Goal: Information Seeking & Learning: Learn about a topic

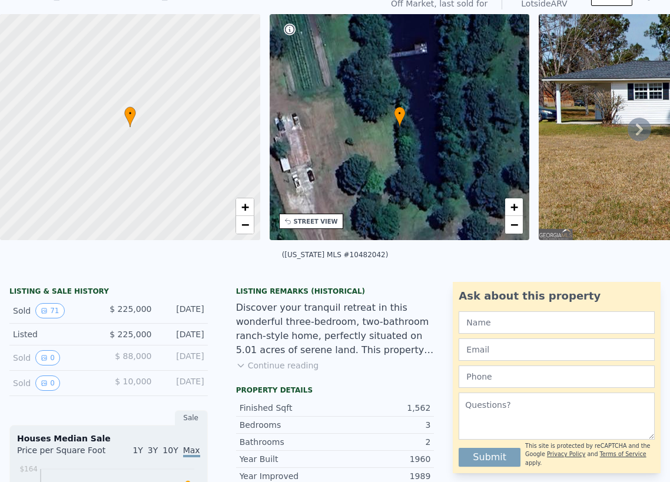
scroll to position [54, 0]
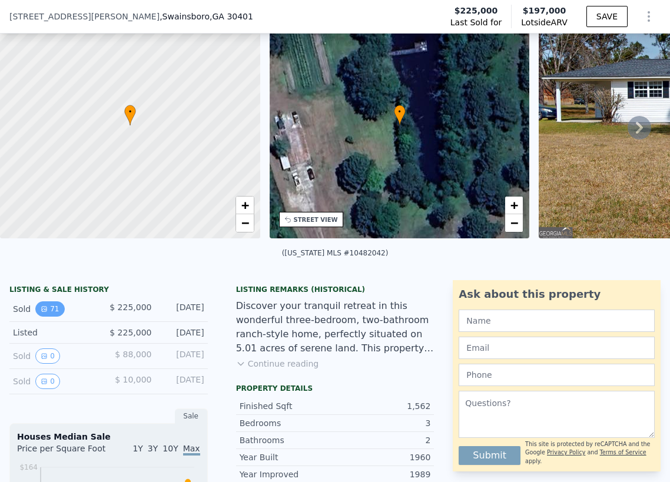
click at [50, 317] on button "71" at bounding box center [49, 308] width 29 height 15
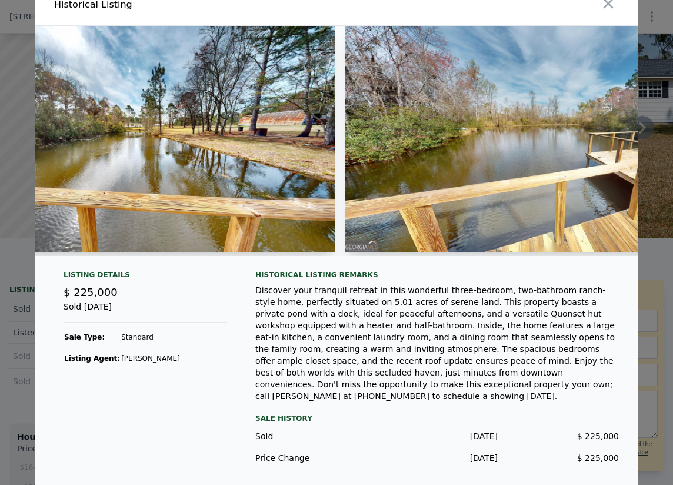
scroll to position [14, 0]
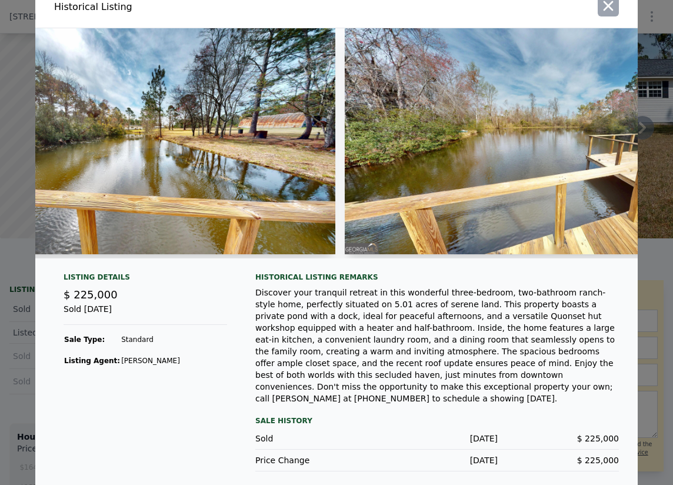
click at [604, 10] on icon "button" at bounding box center [608, 6] width 16 height 16
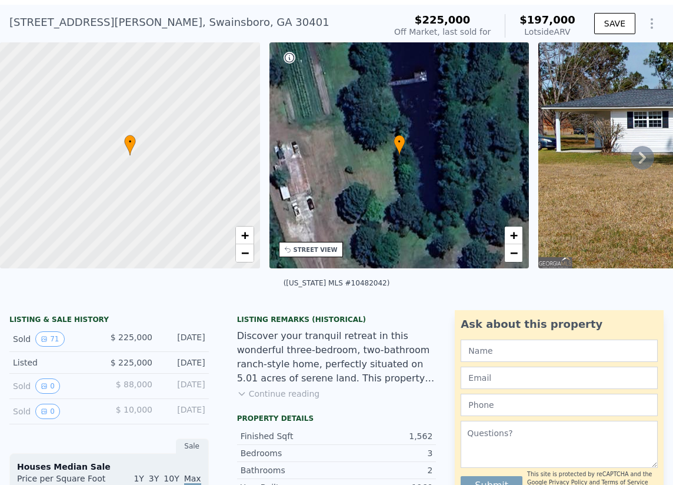
scroll to position [0, 0]
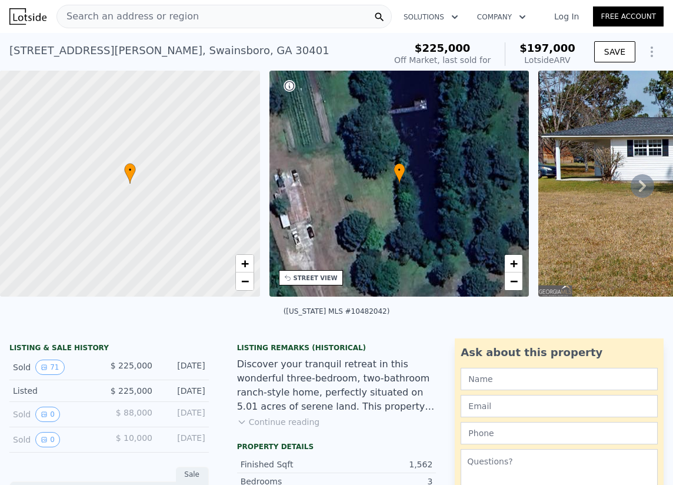
click at [224, 23] on div "Search an address or region" at bounding box center [224, 17] width 335 height 24
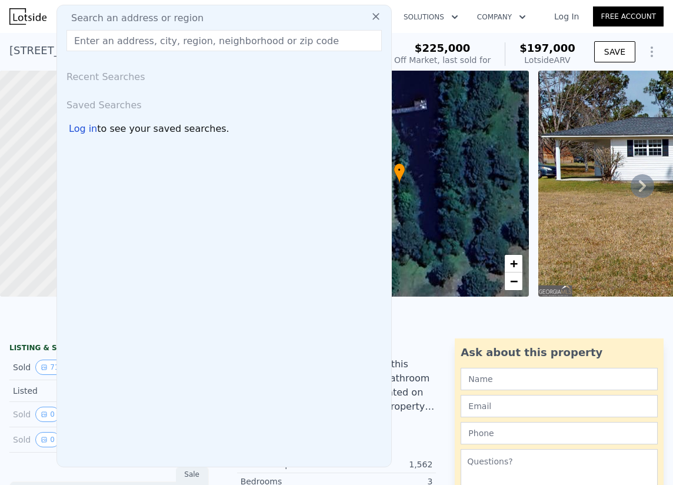
click at [162, 21] on span "Search an address or region" at bounding box center [133, 18] width 142 height 14
click at [154, 39] on input "text" at bounding box center [224, 40] width 315 height 21
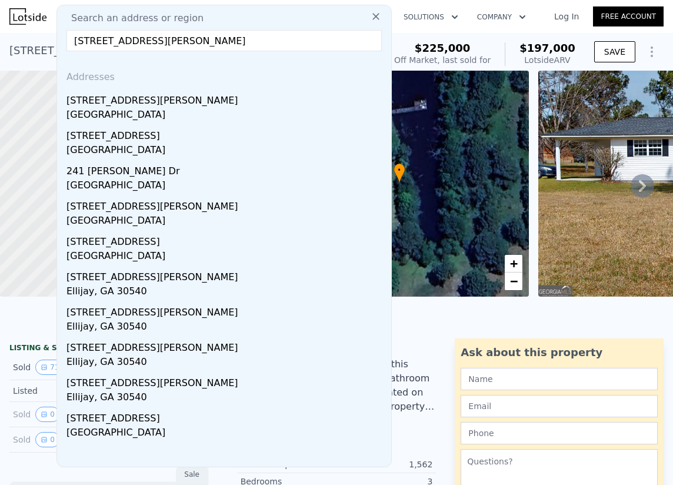
click at [112, 38] on input "241 maryann street swainsboro ga" at bounding box center [224, 40] width 315 height 21
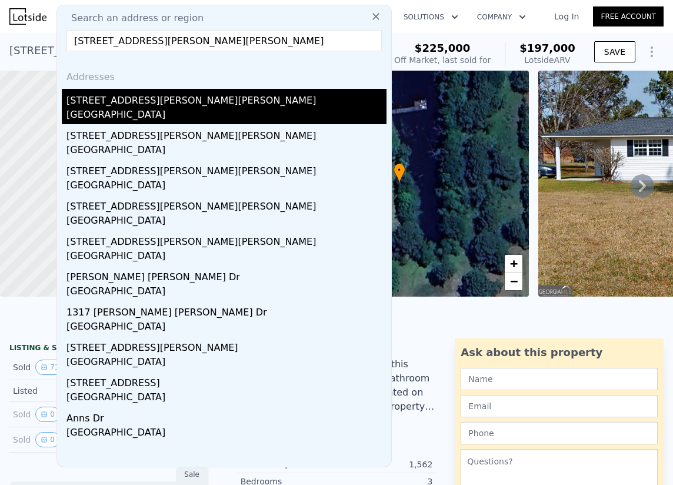
type input "241 mary ann street swainsboro ga"
click at [109, 99] on div "370 Mary Ann St" at bounding box center [227, 98] width 320 height 19
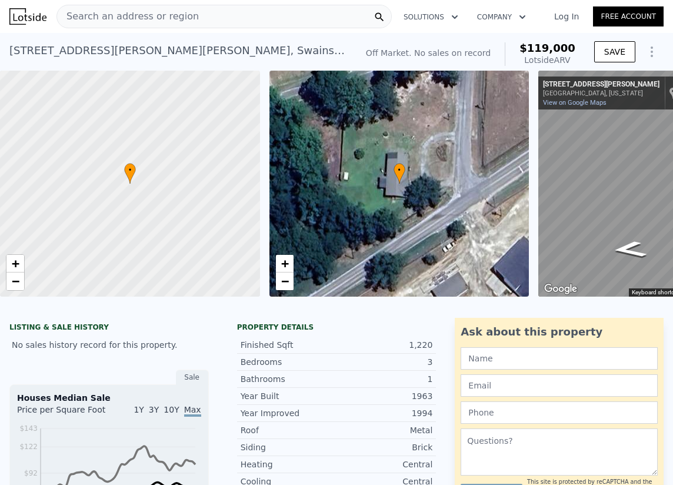
click at [126, 14] on span "Search an address or region" at bounding box center [128, 16] width 142 height 14
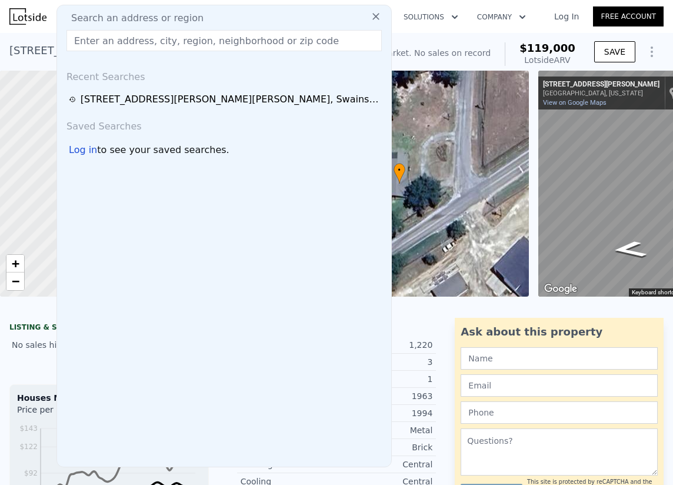
click at [117, 37] on input "text" at bounding box center [224, 40] width 315 height 21
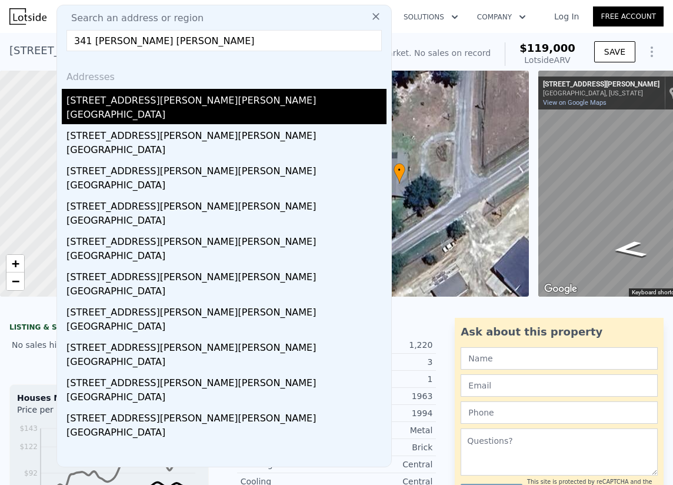
type input "341 mary ann"
click at [133, 97] on div "341 Mary Ann St" at bounding box center [227, 98] width 320 height 19
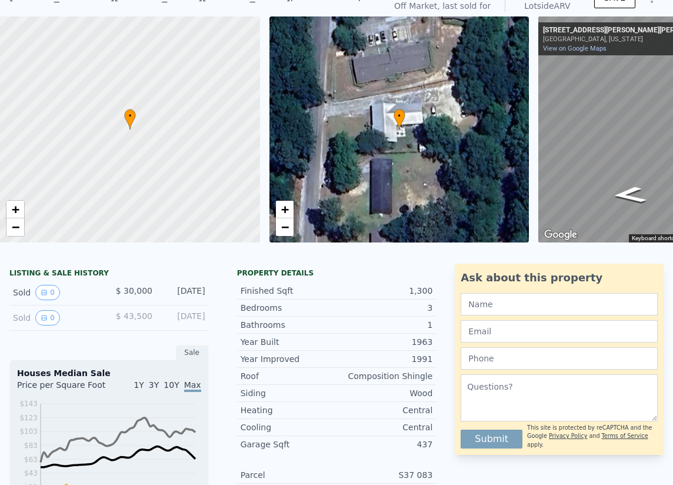
scroll to position [4, 0]
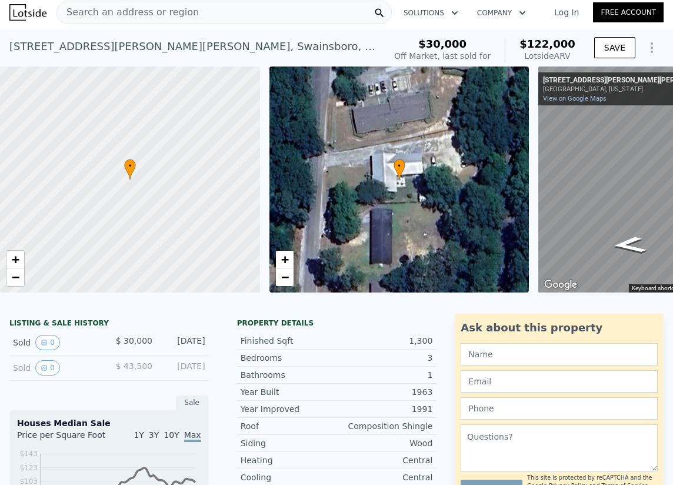
click at [123, 13] on span "Search an address or region" at bounding box center [128, 12] width 142 height 14
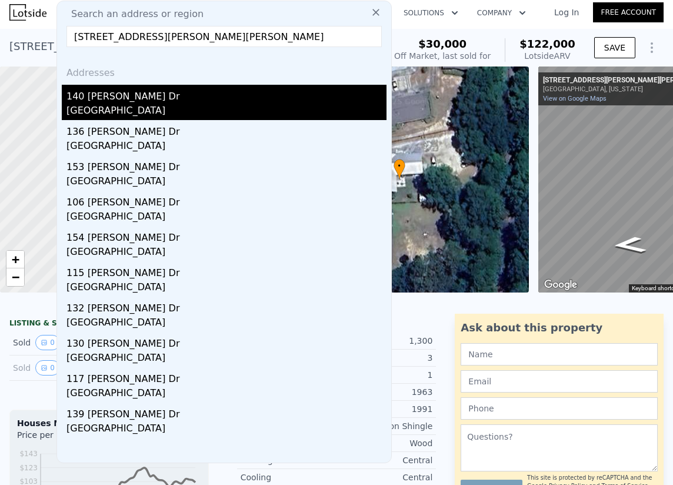
type input "140 mcmillan dr swa"
click at [177, 97] on div "140 Mcmillan Dr" at bounding box center [227, 94] width 320 height 19
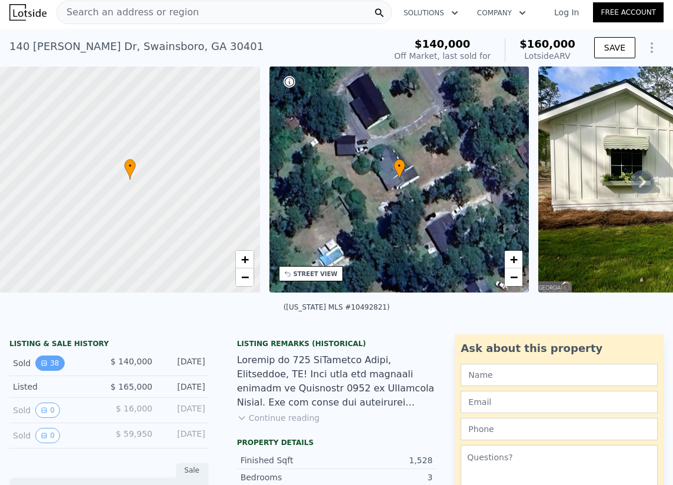
click at [45, 365] on icon "View historical data" at bounding box center [44, 363] width 5 height 5
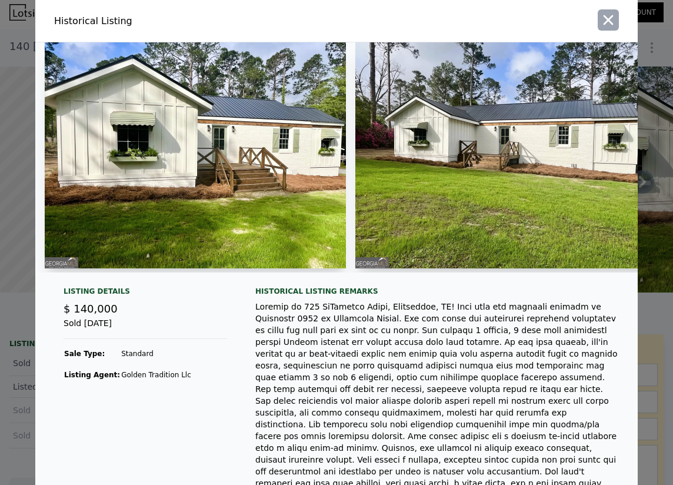
click at [600, 23] on icon "button" at bounding box center [608, 20] width 16 height 16
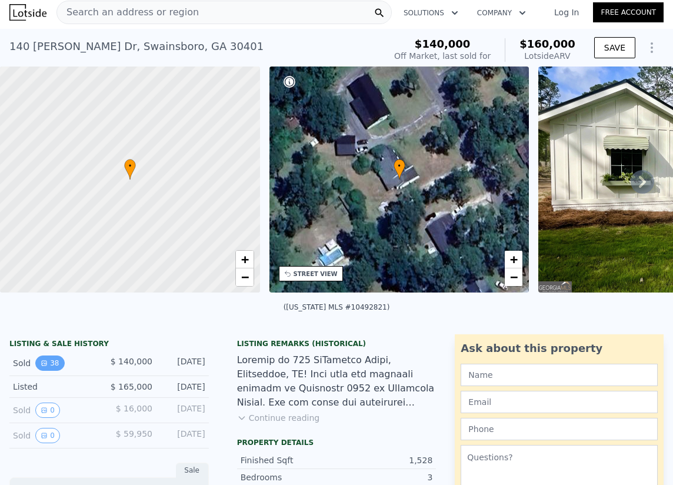
click at [49, 370] on button "38" at bounding box center [49, 362] width 29 height 15
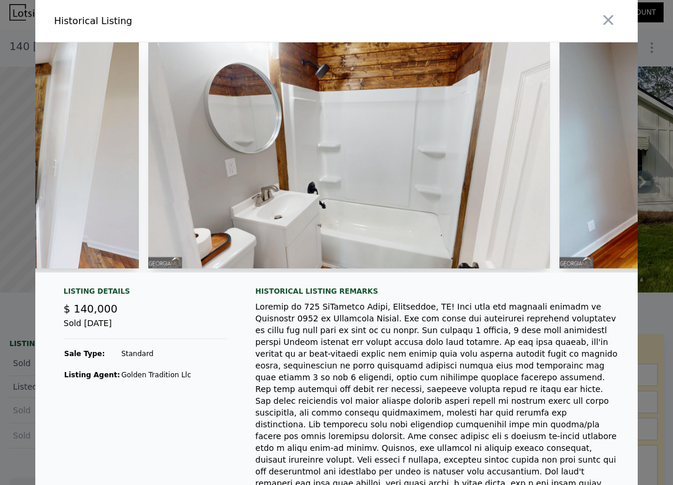
scroll to position [0, 6846]
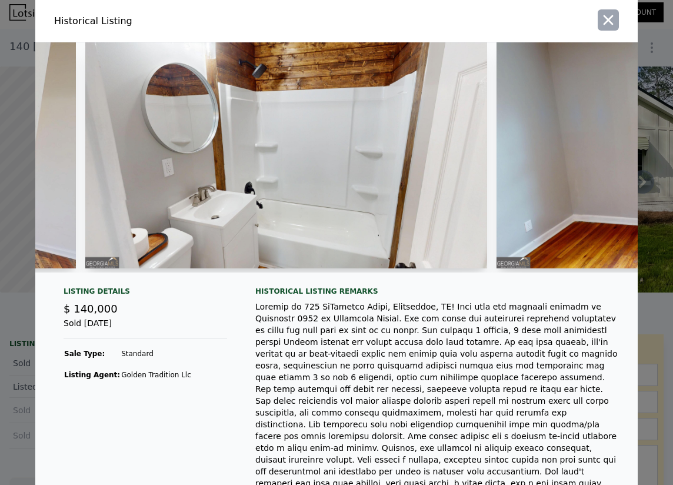
click at [610, 24] on icon "button" at bounding box center [608, 20] width 16 height 16
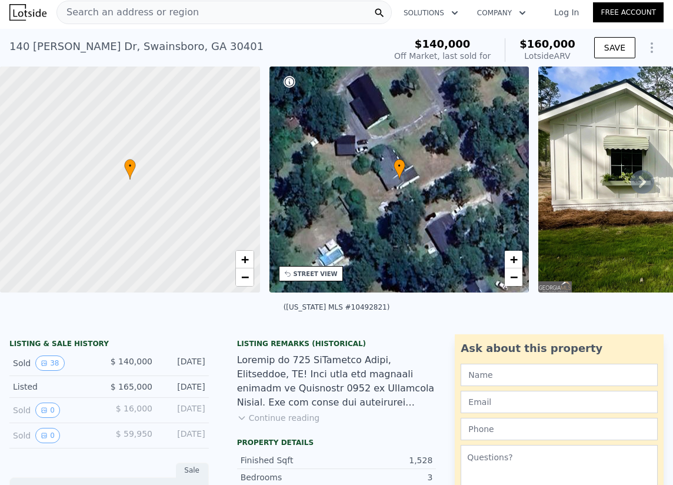
click at [634, 190] on icon at bounding box center [643, 182] width 24 height 24
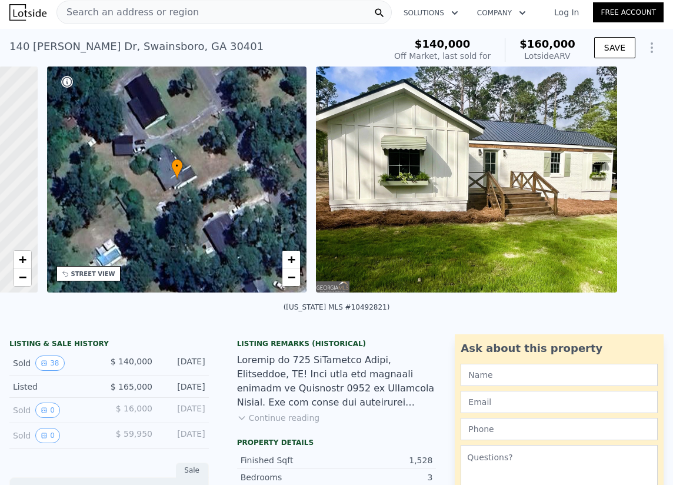
click at [634, 190] on div "• + − • + − STREET VIEW ← Move left → Move right ↑ Move up ↓ Move down + Zoom i…" at bounding box center [336, 182] width 673 height 230
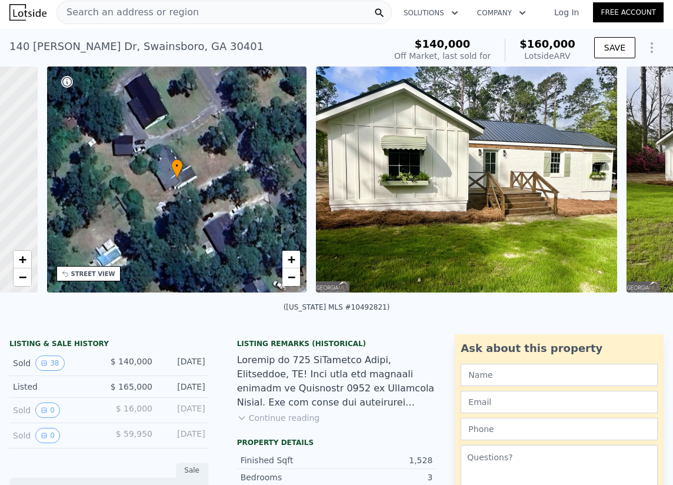
scroll to position [0, 274]
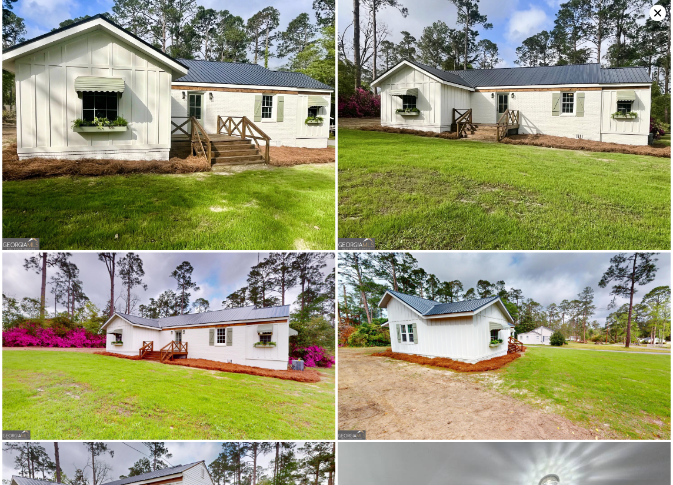
type input "950"
type input "1820"
type input "18730.8"
type input "31363.2"
type input "$ 122,000"
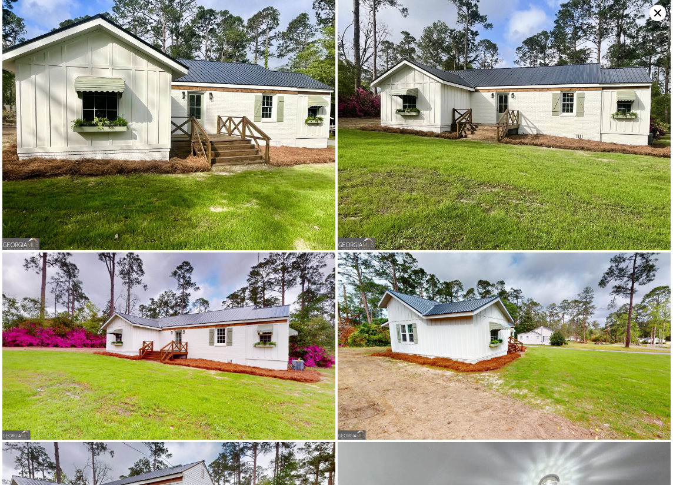
type input "$ 81,782"
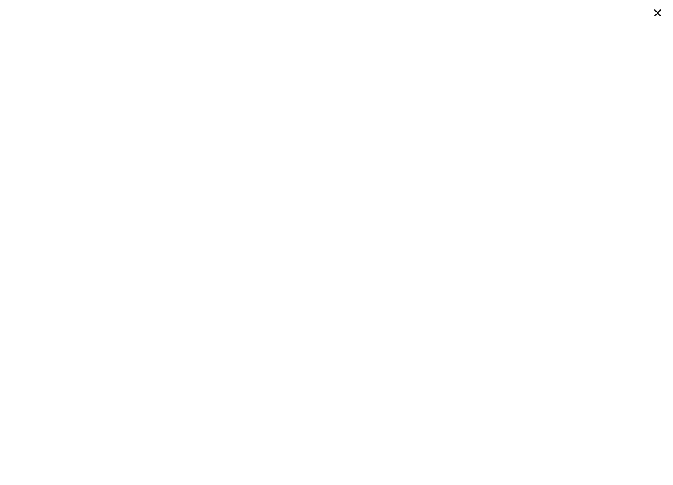
scroll to position [0, 148]
type input "2"
type input "986"
type input "1611"
type input "10454.4"
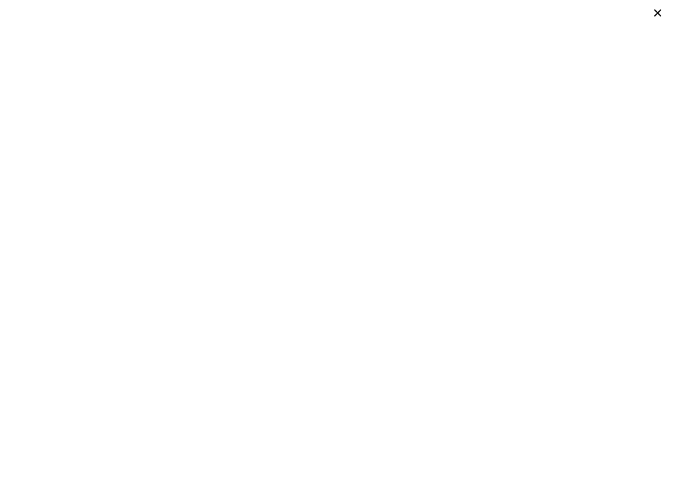
type input "22651.2"
type input "$ 119,000"
type input "$ 30,001"
type input "2"
type input "1872"
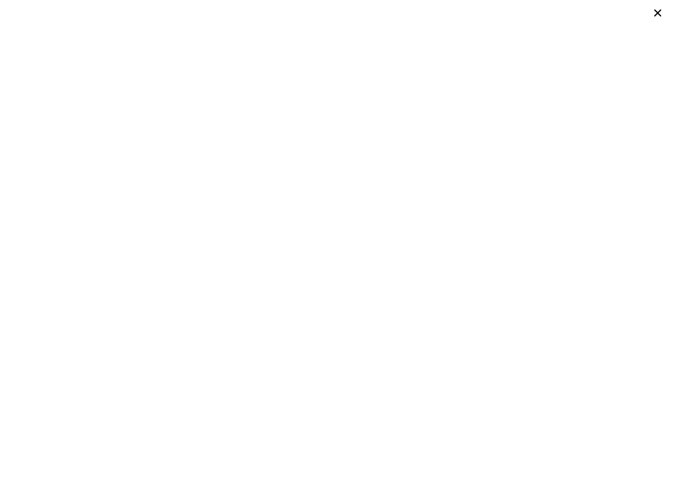
type input "1980"
type input "224334"
type input "297514.8"
type input "$ 197,000"
type input "5"
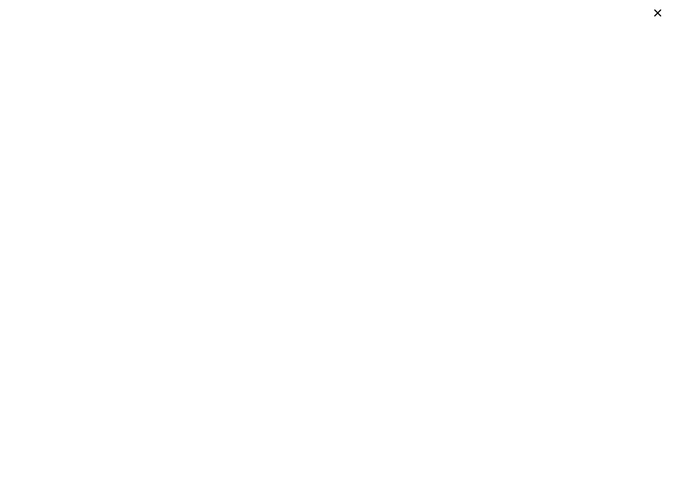
type input "-$ 54,822"
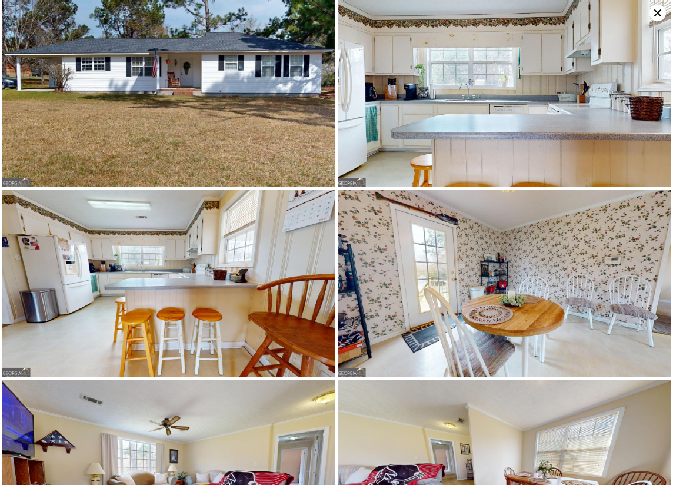
scroll to position [0, 274]
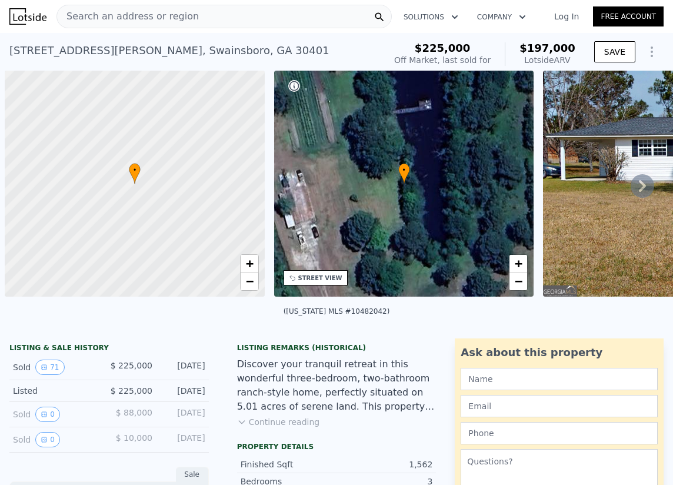
scroll to position [0, 5]
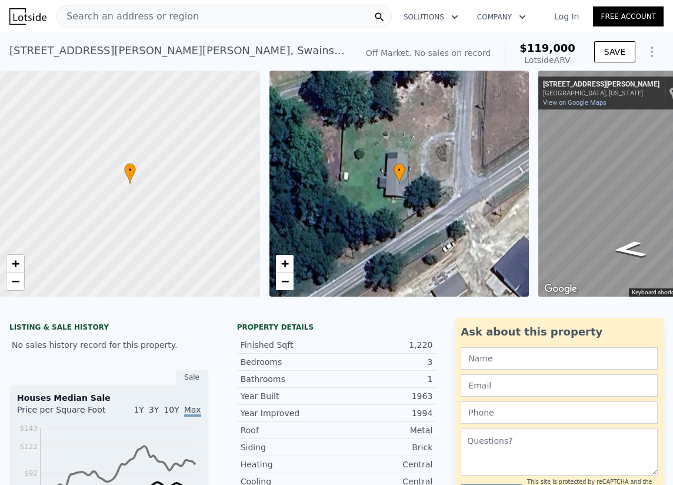
drag, startPoint x: 617, startPoint y: 248, endPoint x: 416, endPoint y: 231, distance: 201.4
click at [416, 231] on div "• + − • + − ← Move left → Move right ↑ Move up ↓ Move down + Zoom in - Zoom out…" at bounding box center [336, 184] width 673 height 226
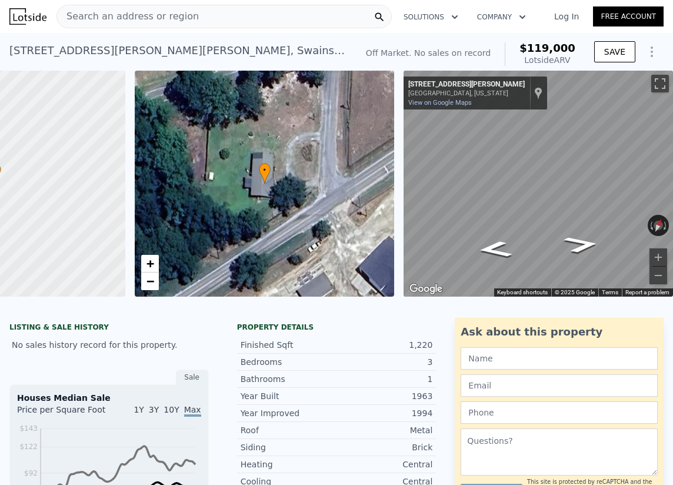
scroll to position [0, 148]
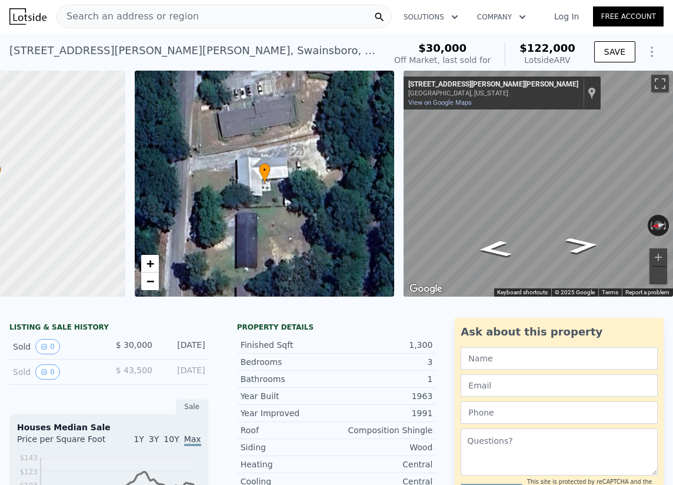
type input "2"
type input "986"
type input "1611"
type input "10454.4"
type input "22651.2"
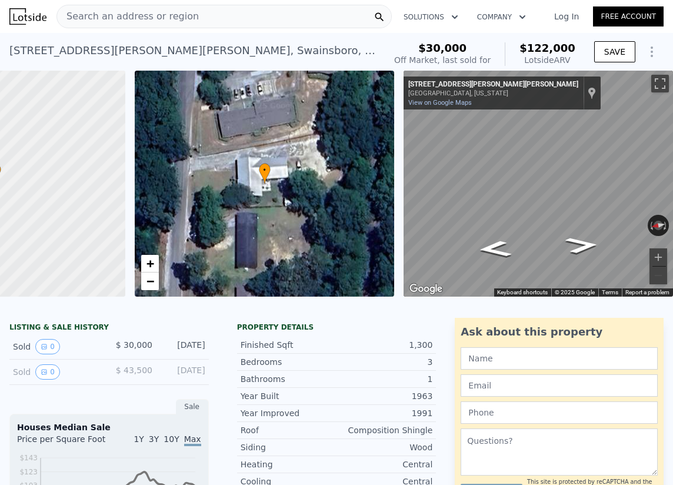
type input "$ 119,000"
type input "$ 30,001"
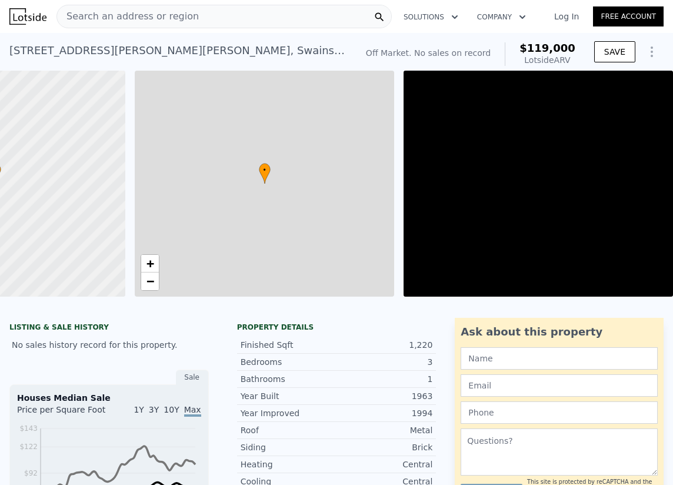
type input "2.5"
type input "950"
type input "1820"
type input "18730.8"
type input "31363.2"
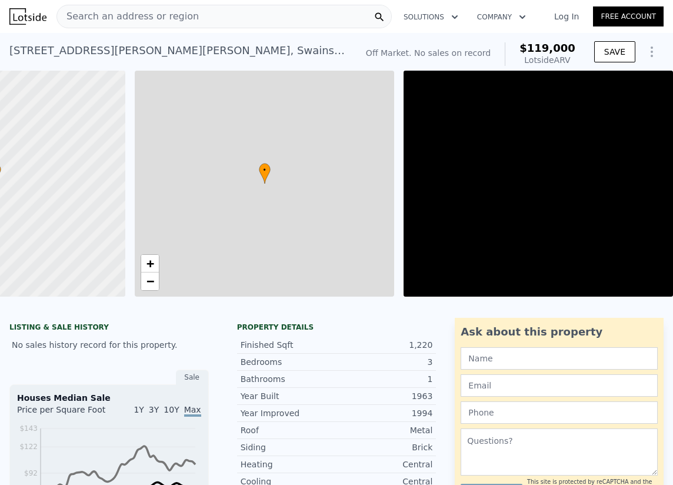
type input "$ 122,000"
type input "$ 81,782"
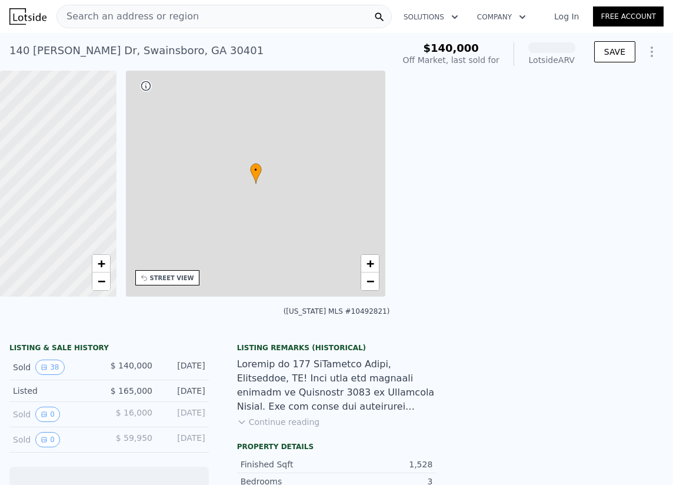
scroll to position [0, 274]
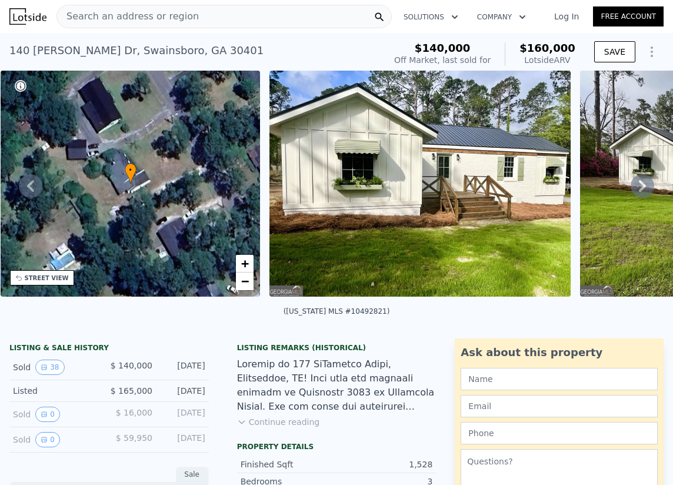
click at [639, 192] on icon at bounding box center [642, 186] width 7 height 12
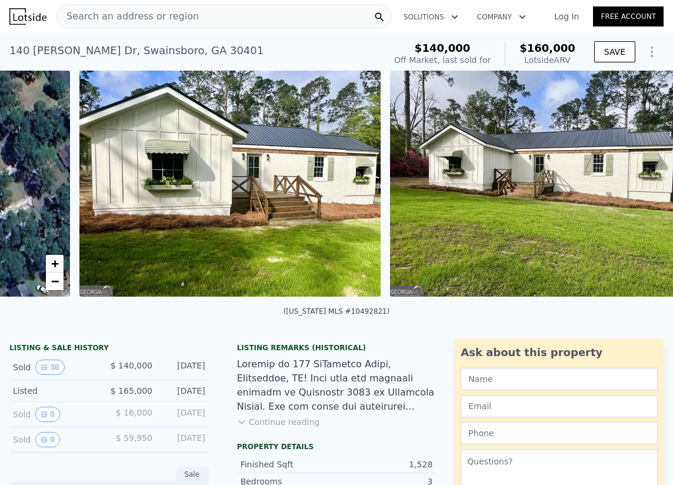
click at [633, 194] on img at bounding box center [540, 184] width 301 height 226
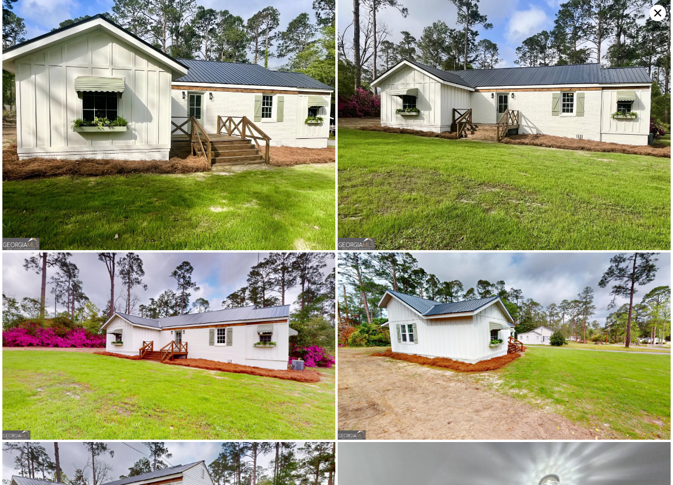
scroll to position [0, 539]
click at [633, 194] on img at bounding box center [504, 125] width 333 height 250
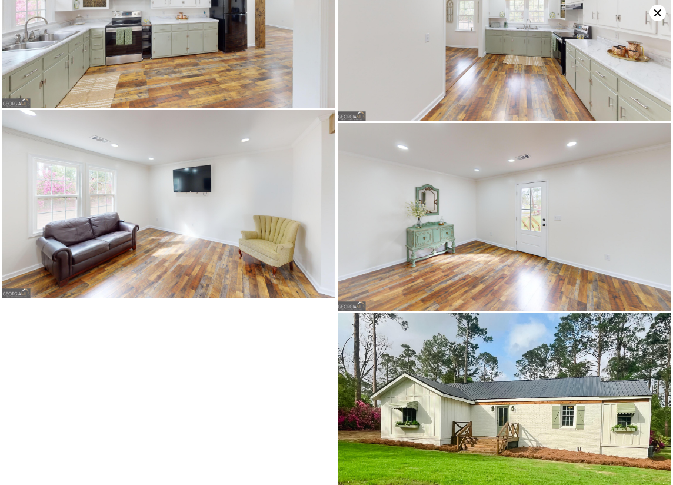
scroll to position [3516, 0]
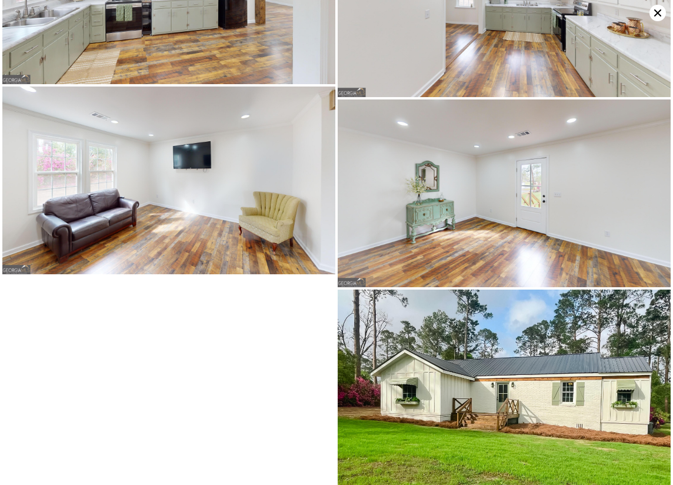
click at [658, 14] on icon at bounding box center [658, 13] width 16 height 16
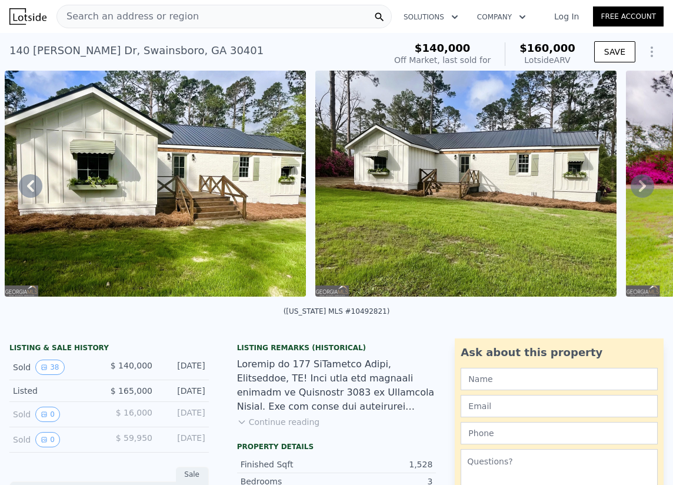
click at [631, 185] on icon at bounding box center [643, 186] width 24 height 24
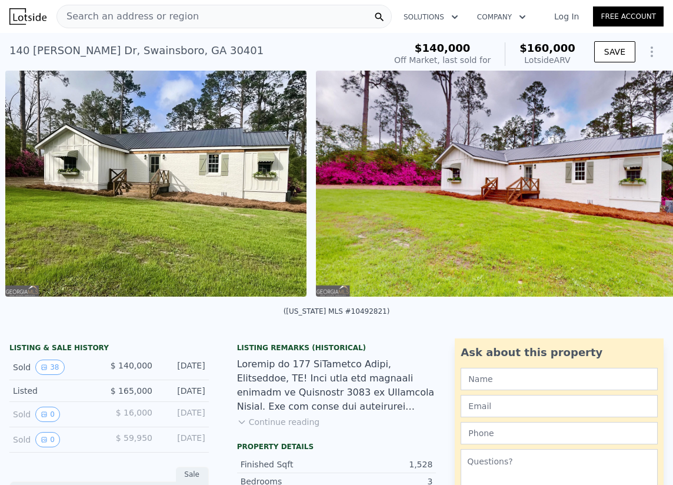
scroll to position [0, 849]
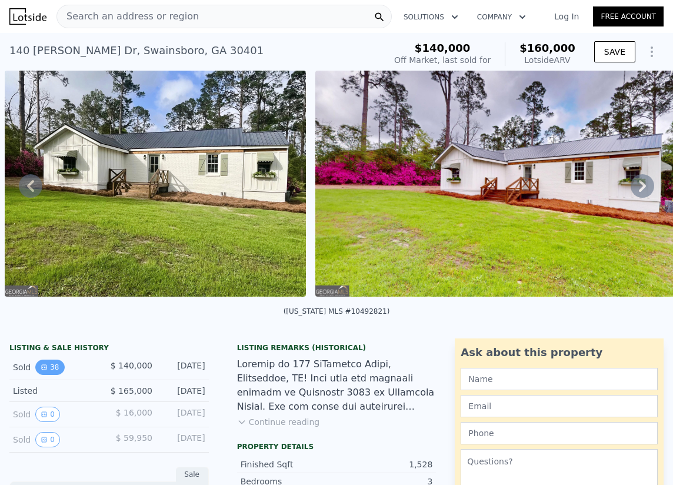
click at [44, 371] on icon "View historical data" at bounding box center [44, 367] width 7 height 7
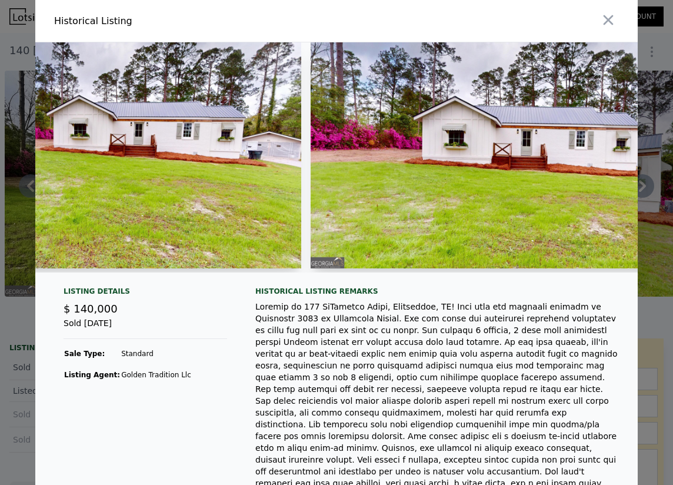
scroll to position [0, 2206]
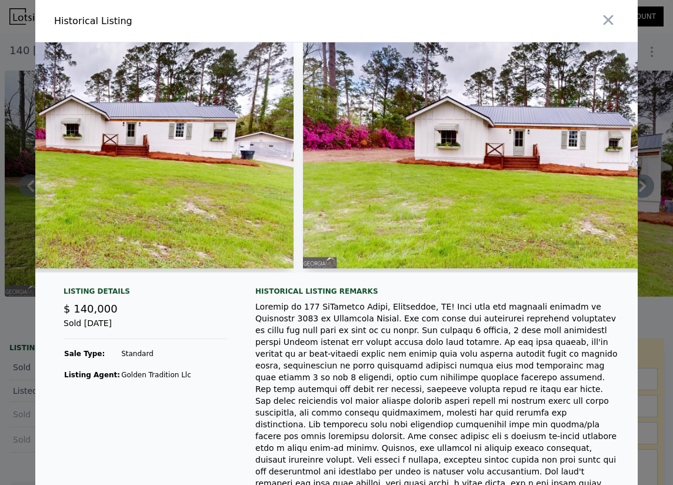
click at [600, 22] on icon "button" at bounding box center [608, 20] width 16 height 16
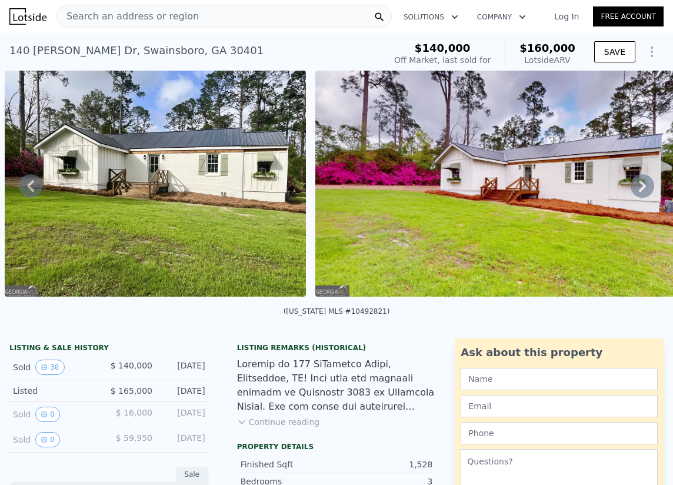
click at [176, 6] on div "Search an address or region" at bounding box center [128, 16] width 142 height 22
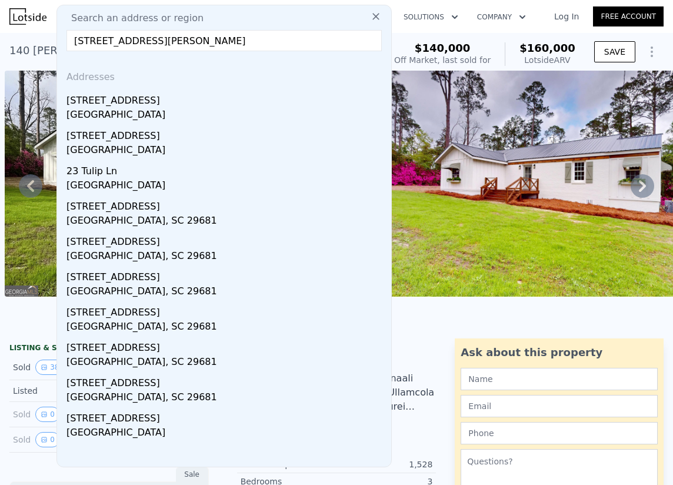
drag, startPoint x: 193, startPoint y: 41, endPoint x: -1, endPoint y: 21, distance: 195.3
click at [0, 21] on html "Search an address or region Search an address or region 23 tulip lane garfield …" at bounding box center [336, 242] width 673 height 485
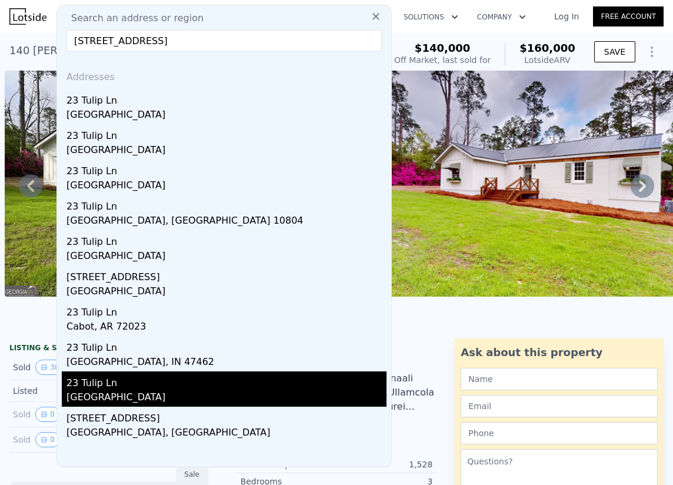
type input "23 tulip lane"
click at [122, 394] on div "Emanuel County, GA 30425" at bounding box center [227, 398] width 320 height 16
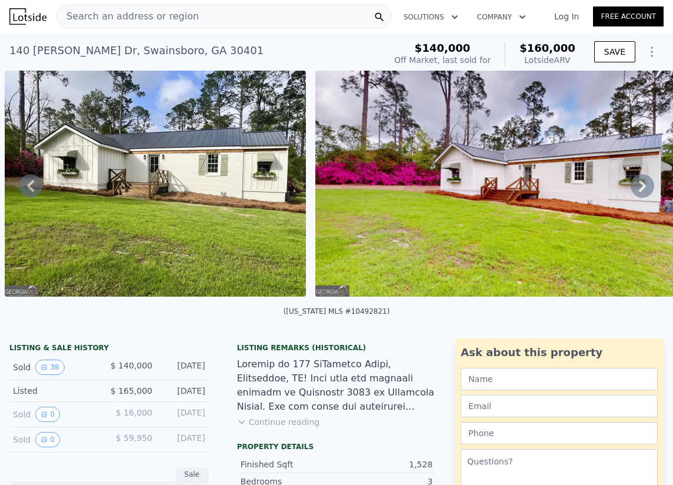
scroll to position [0, 807]
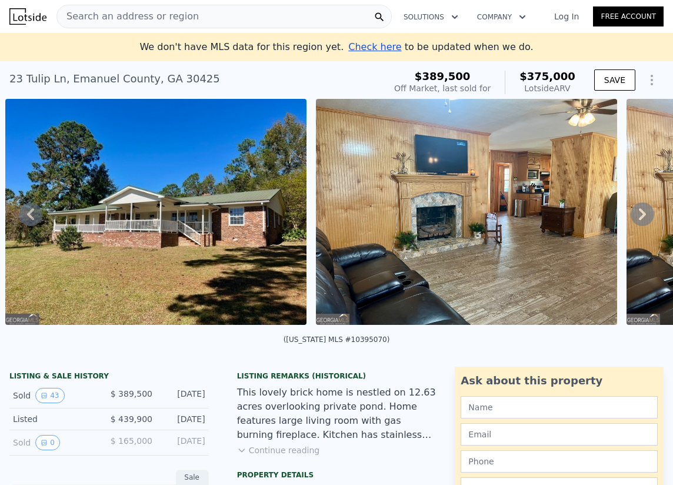
click at [631, 221] on icon at bounding box center [643, 214] width 24 height 24
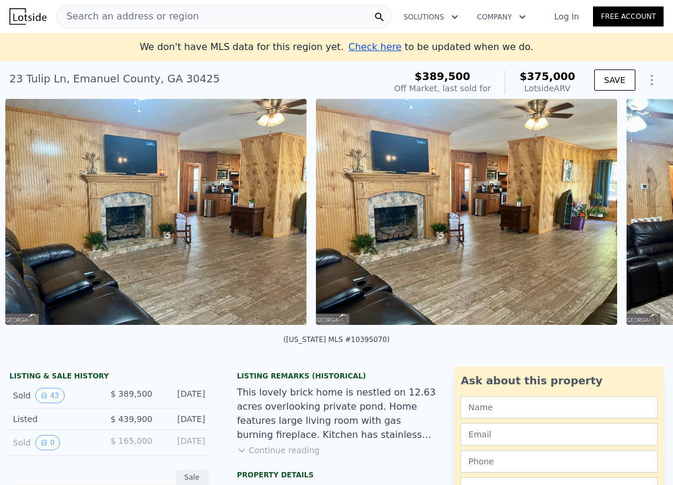
scroll to position [0, 1118]
click at [631, 221] on div "• + − • + − STREET VIEW Street View not available SATELLITE VIEW" at bounding box center [336, 214] width 673 height 230
click at [631, 221] on icon at bounding box center [643, 214] width 24 height 24
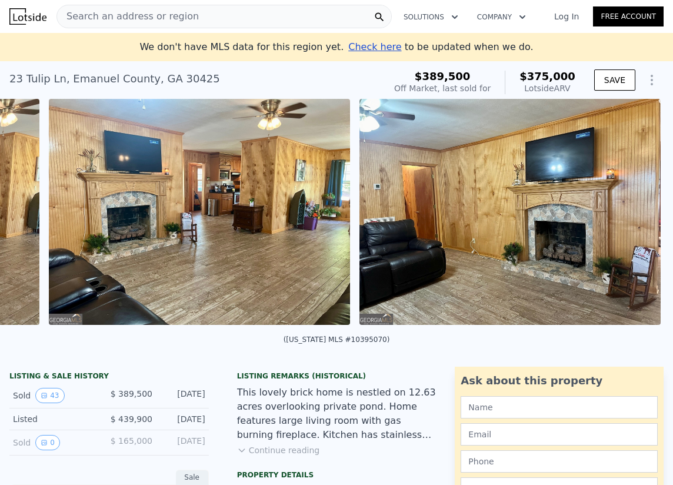
scroll to position [0, 1429]
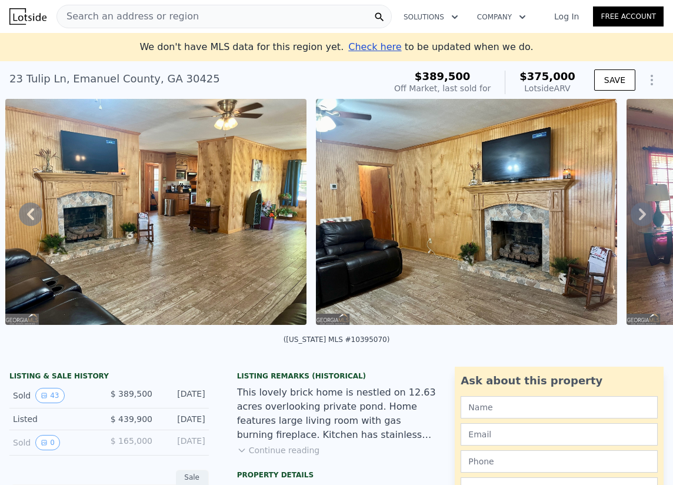
click at [631, 221] on icon at bounding box center [643, 214] width 24 height 24
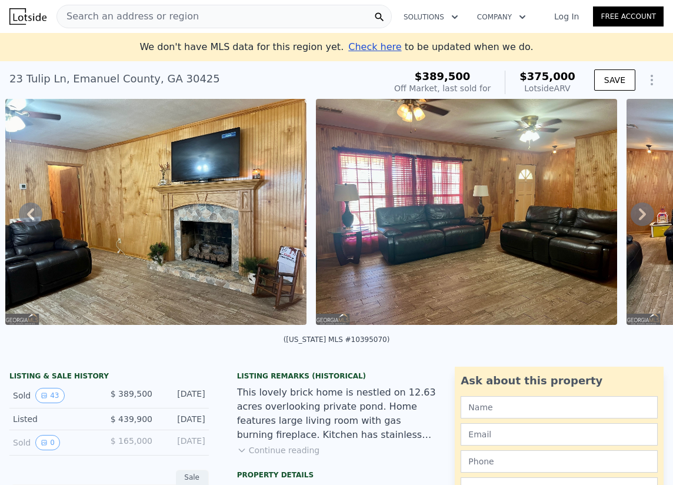
click at [631, 221] on icon at bounding box center [643, 214] width 24 height 24
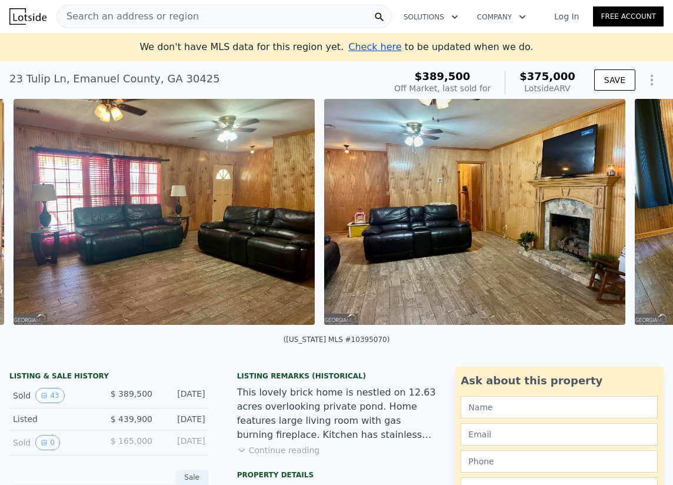
scroll to position [0, 2051]
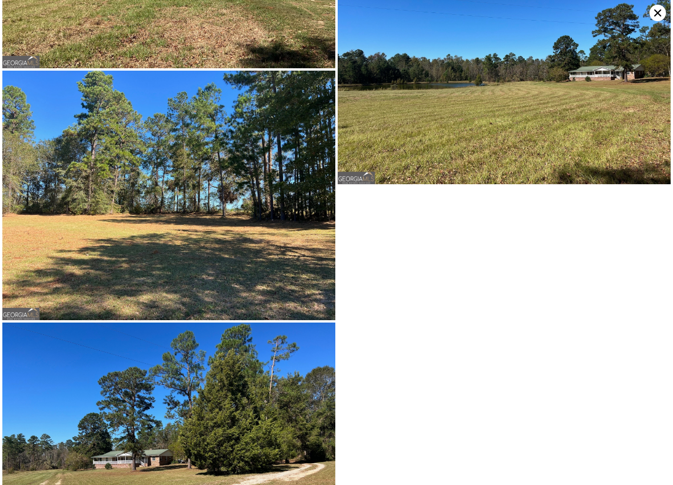
scroll to position [5110, 0]
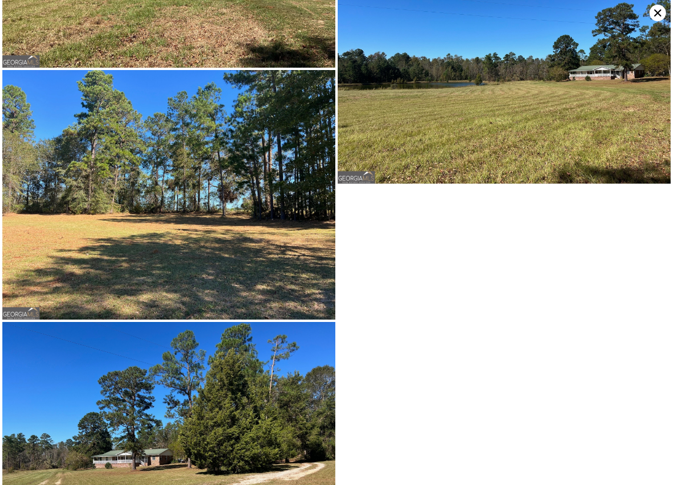
type input "3"
type input "4"
type input "1"
type input "2.5"
type input "1170"
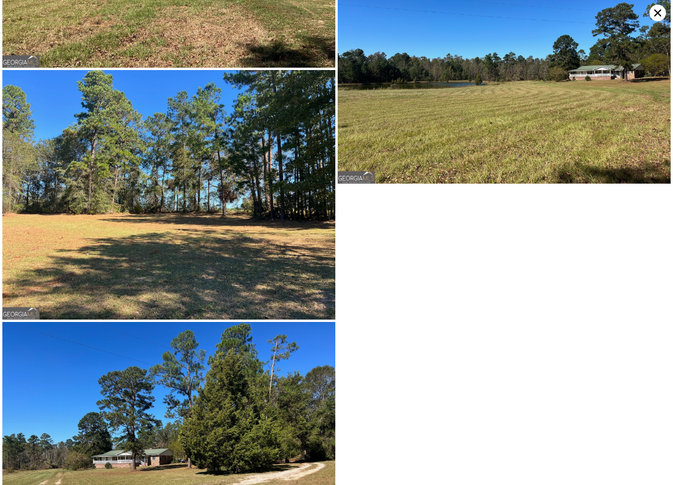
type input "1912"
type input "11325.6"
type input "32670"
type input "$ 160,000"
type input "4"
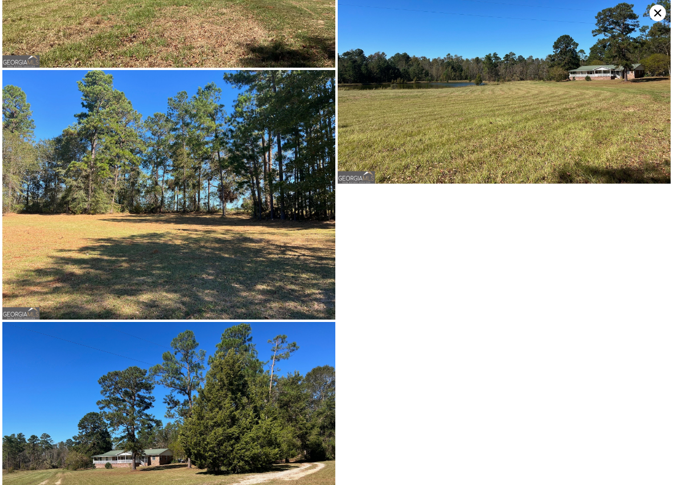
type input "$ 1,960"
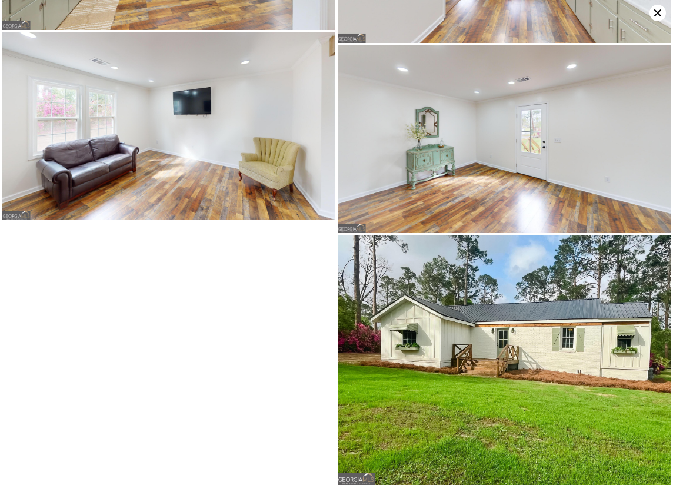
scroll to position [3516, 0]
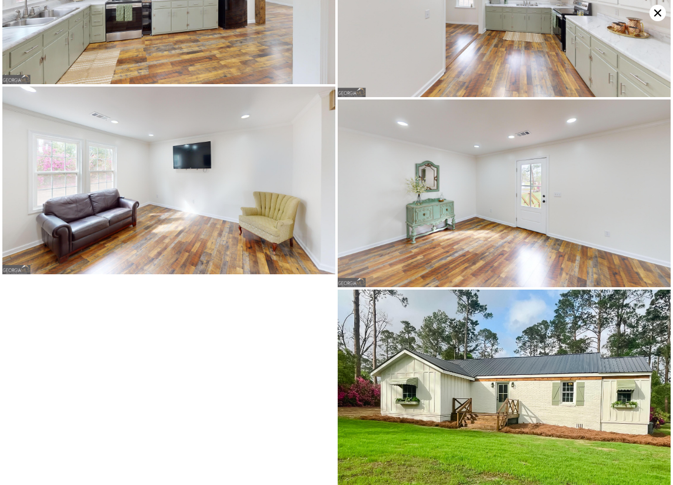
type input "$ 375,000"
type input "6"
type input "-$ 64,901"
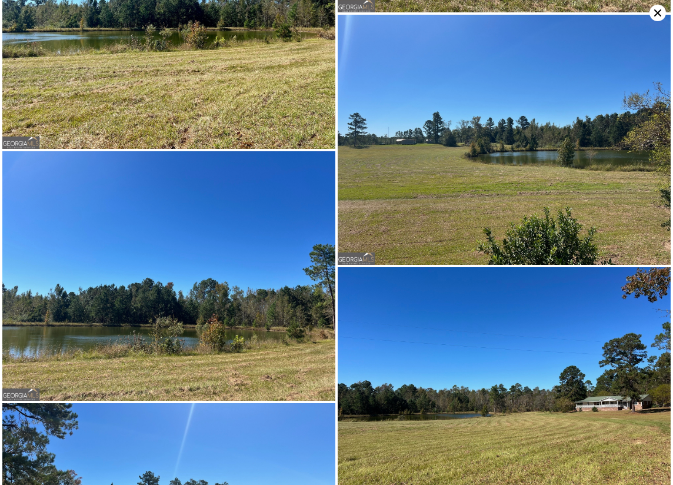
scroll to position [4861, 0]
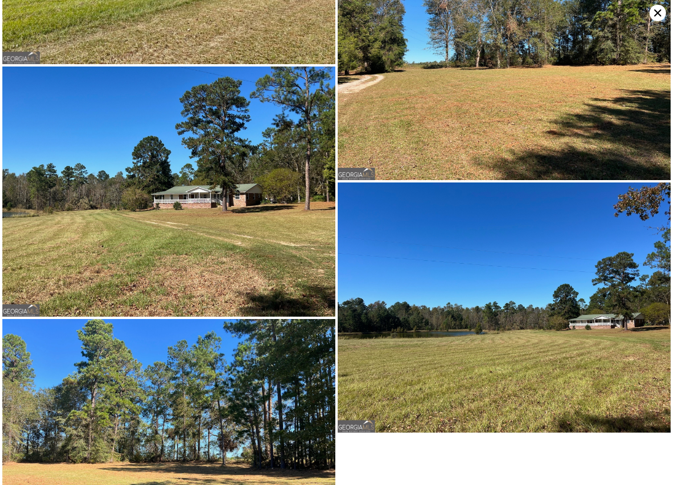
click at [659, 11] on icon at bounding box center [658, 13] width 16 height 16
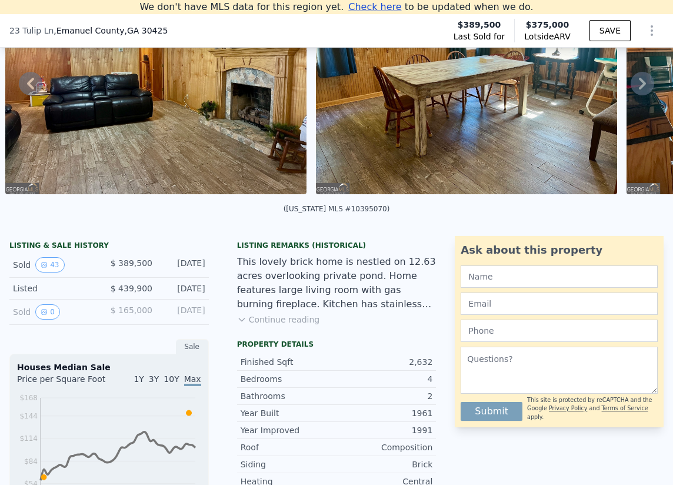
scroll to position [162, 0]
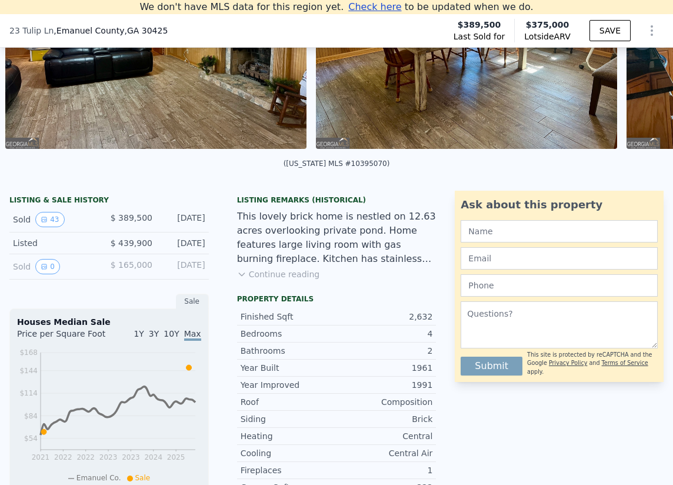
click at [231, 287] on div "Listing Remarks (Historical) This lovely brick home is nestled on 12.63 acres o…" at bounding box center [337, 242] width 218 height 94
click at [243, 279] on icon at bounding box center [241, 274] width 9 height 9
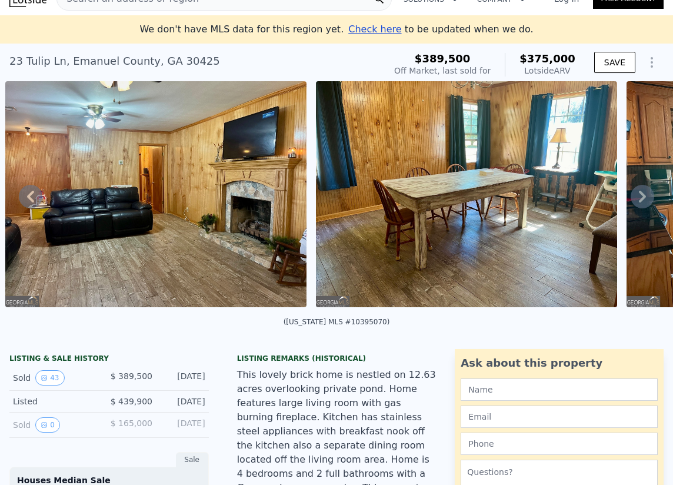
scroll to position [0, 0]
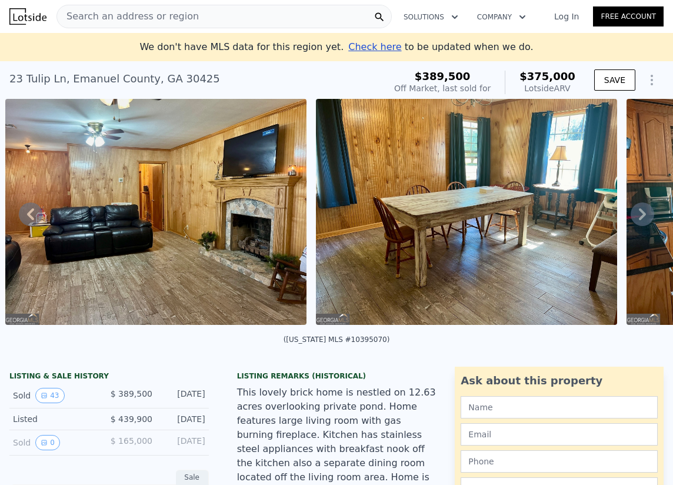
click at [639, 220] on icon at bounding box center [642, 214] width 7 height 12
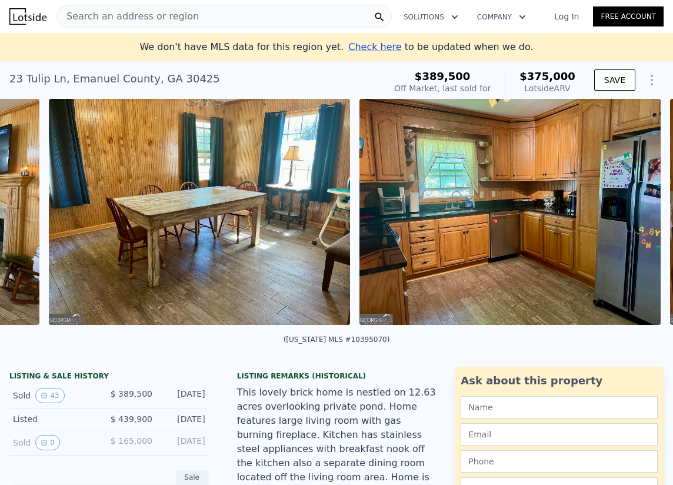
scroll to position [0, 2465]
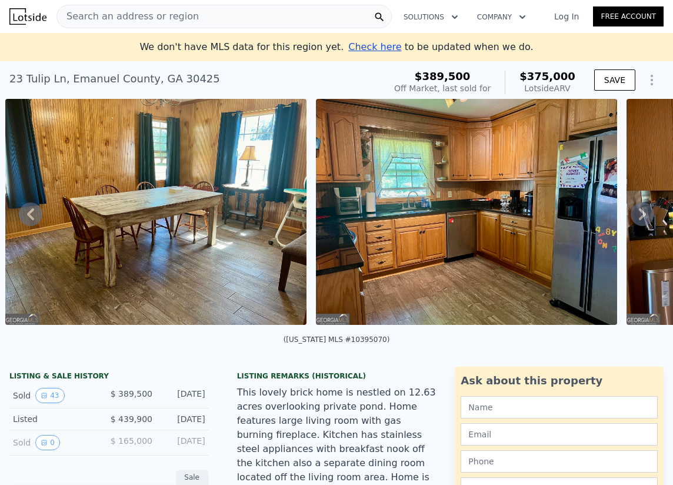
click at [639, 220] on icon at bounding box center [642, 214] width 7 height 12
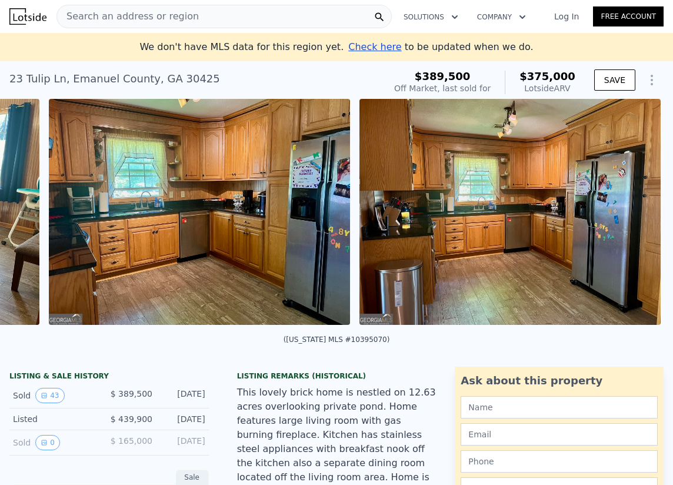
scroll to position [0, 2776]
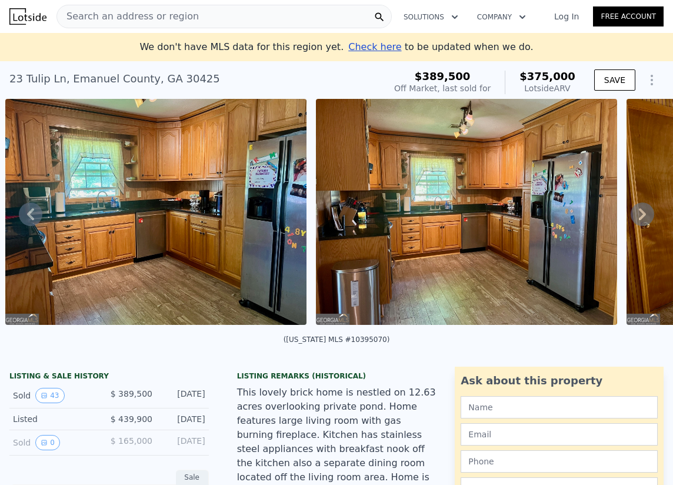
click at [639, 220] on icon at bounding box center [642, 214] width 7 height 12
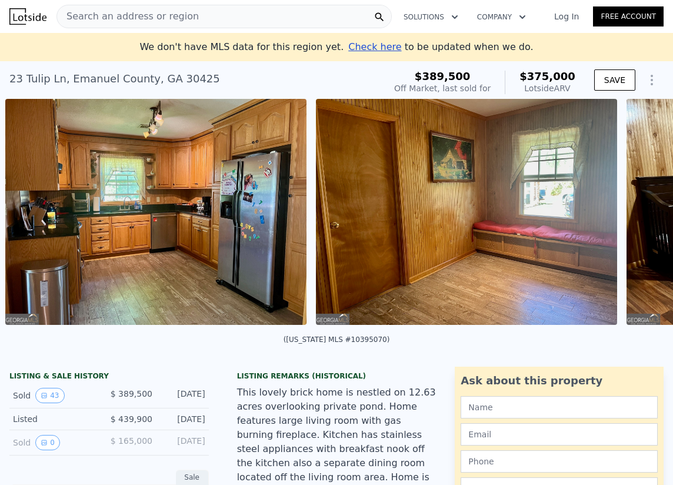
scroll to position [0, 3086]
click at [639, 220] on icon at bounding box center [642, 214] width 7 height 12
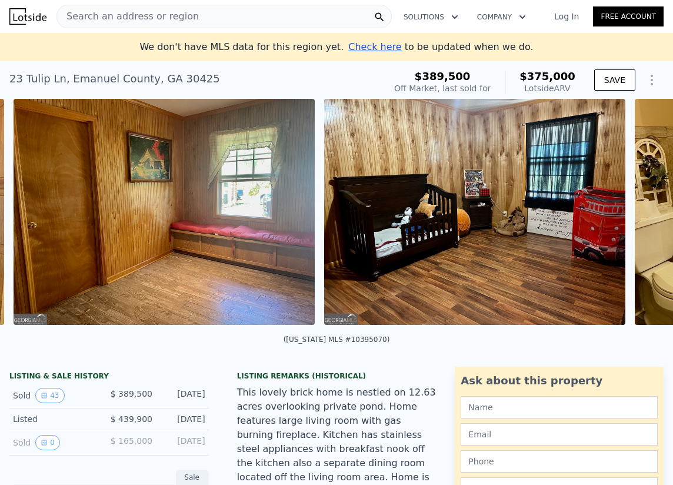
scroll to position [0, 3397]
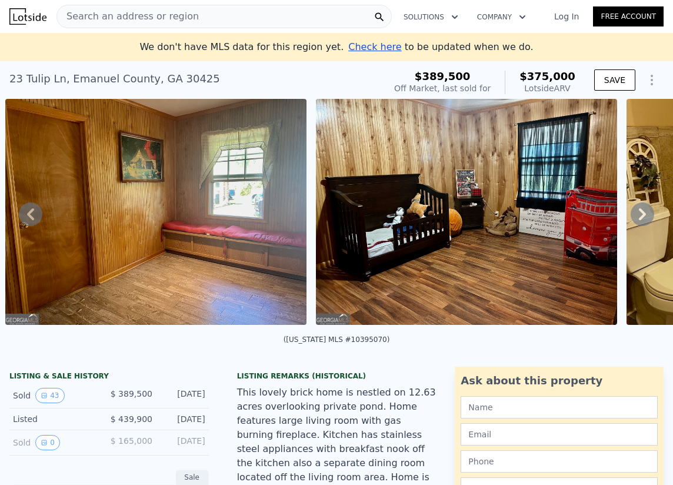
click at [639, 220] on icon at bounding box center [642, 214] width 7 height 12
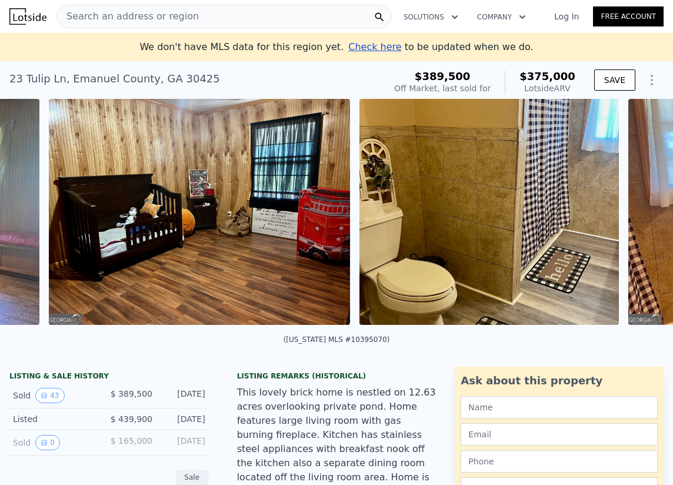
scroll to position [0, 3708]
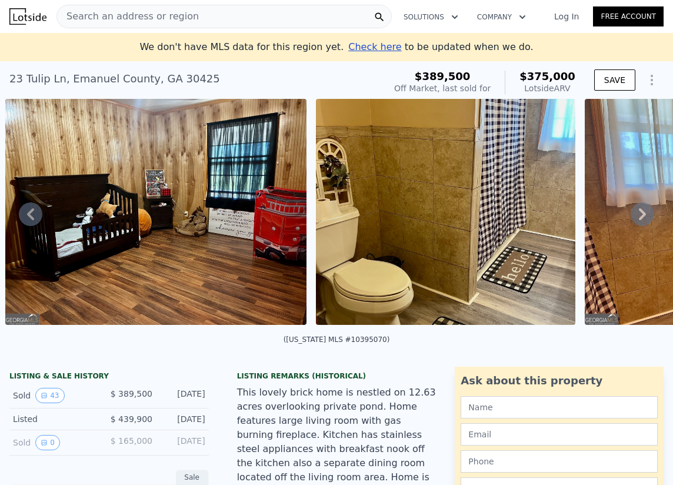
click at [639, 220] on icon at bounding box center [642, 214] width 7 height 12
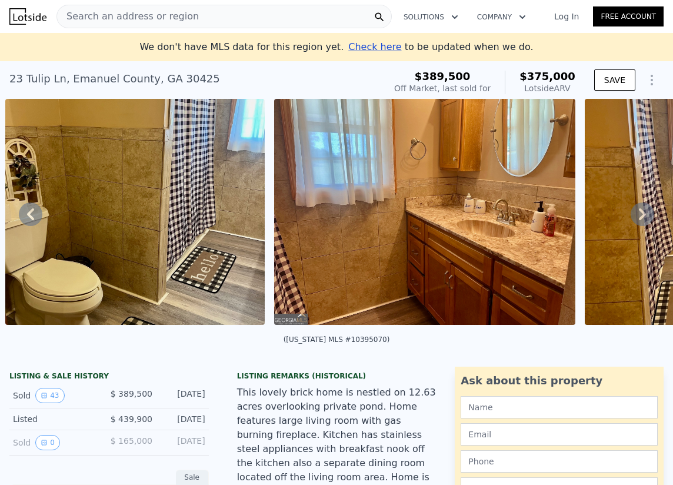
click at [639, 220] on icon at bounding box center [642, 214] width 7 height 12
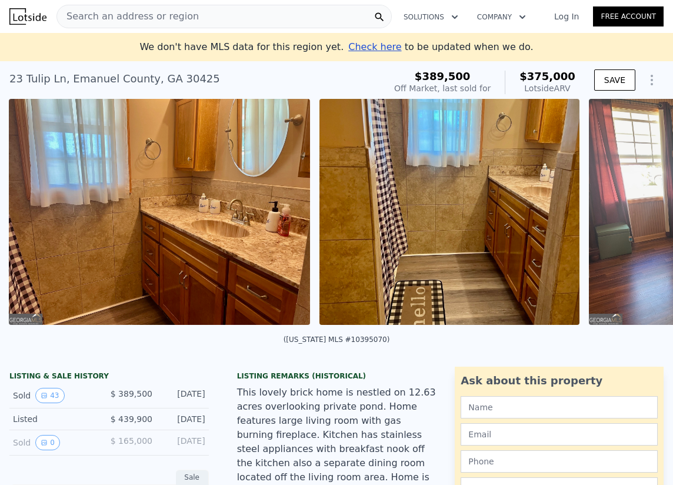
scroll to position [0, 4288]
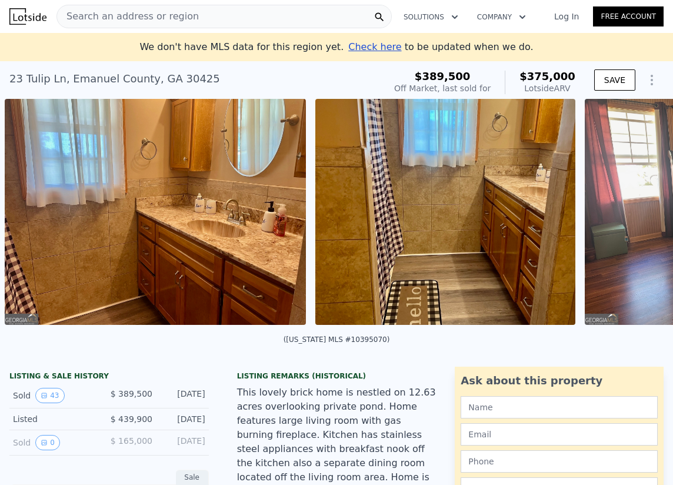
click at [634, 220] on div "• + − • + − STREET VIEW Street View not available SATELLITE VIEW" at bounding box center [336, 214] width 673 height 230
click at [639, 220] on icon at bounding box center [642, 214] width 7 height 12
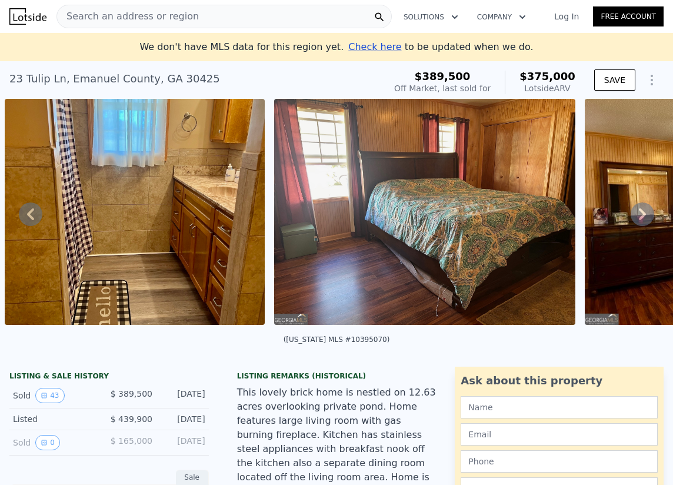
click at [639, 220] on icon at bounding box center [642, 214] width 7 height 12
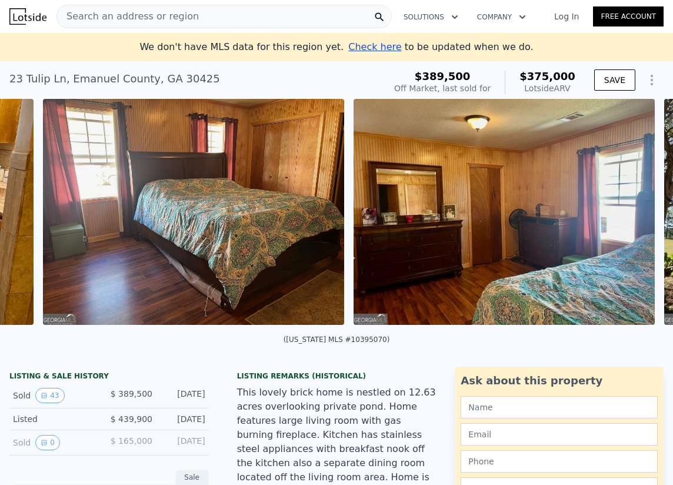
scroll to position [0, 4869]
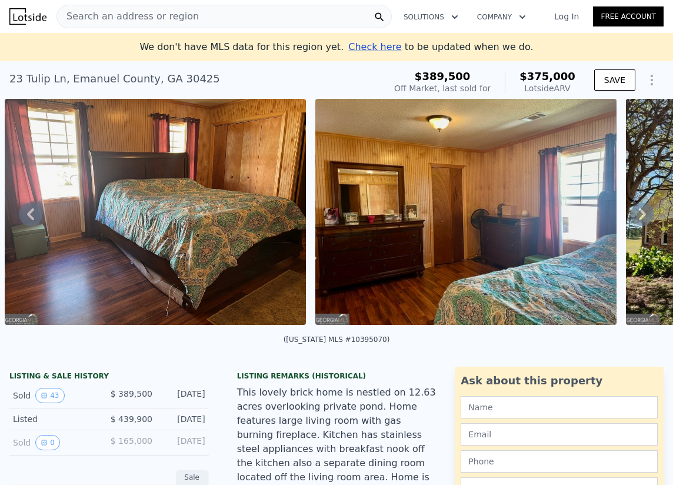
click at [639, 220] on icon at bounding box center [642, 214] width 7 height 12
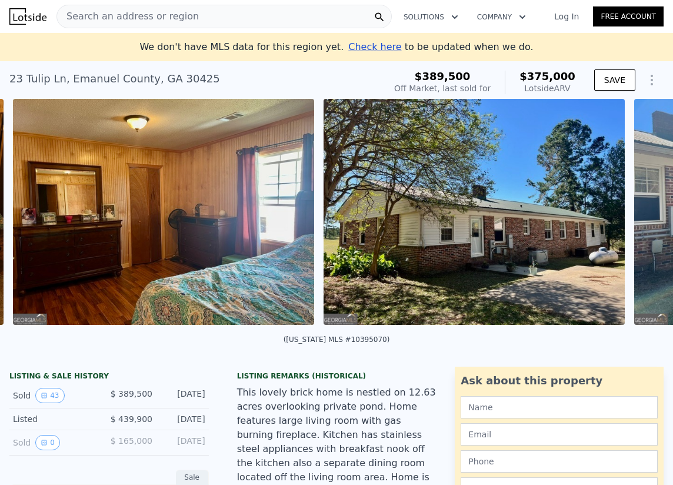
scroll to position [0, 5179]
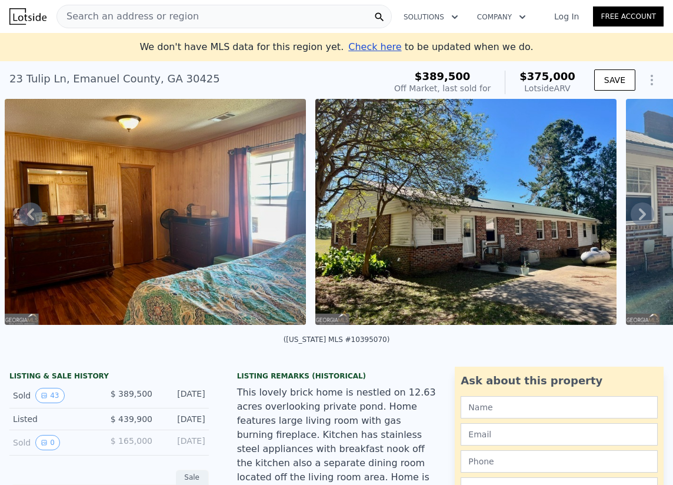
click at [639, 220] on icon at bounding box center [642, 214] width 7 height 12
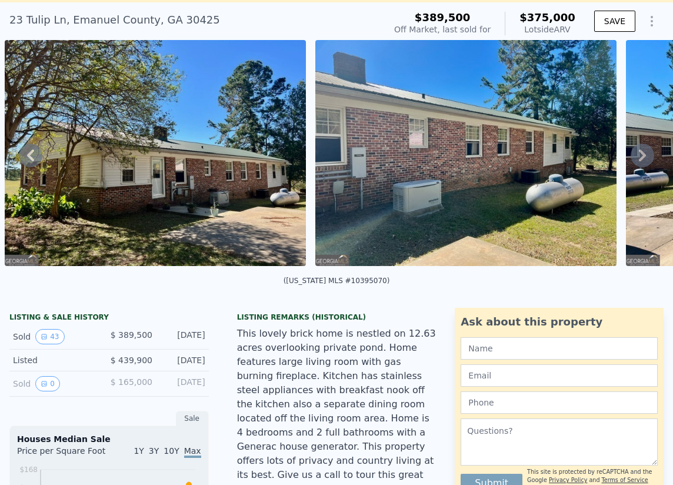
scroll to position [0, 0]
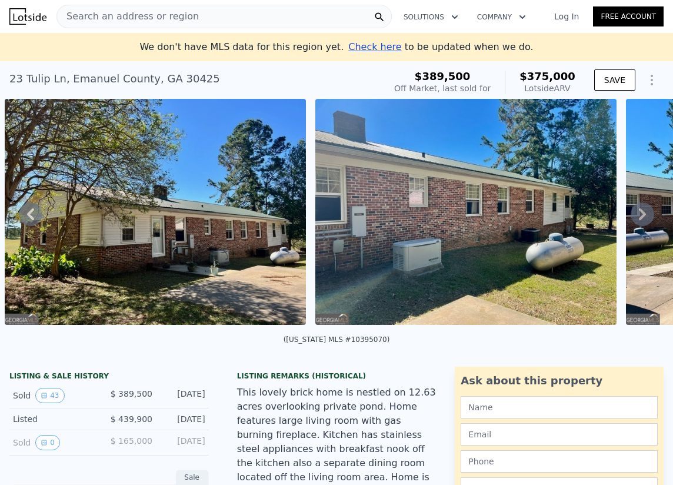
click at [91, 19] on span "Search an address or region" at bounding box center [128, 16] width 142 height 14
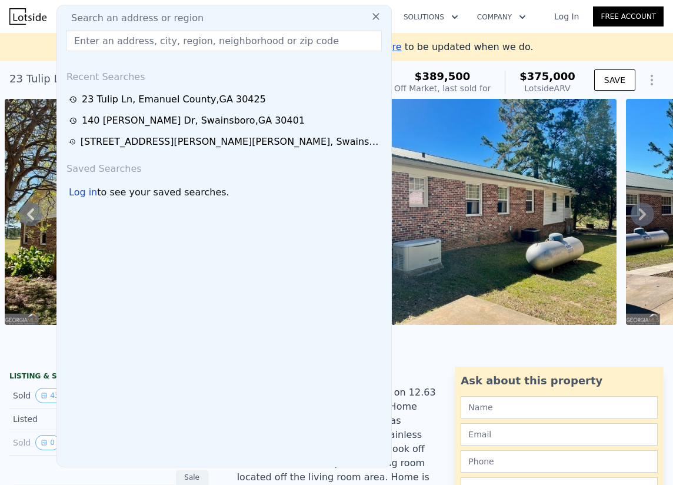
click at [220, 49] on input "text" at bounding box center [224, 40] width 315 height 21
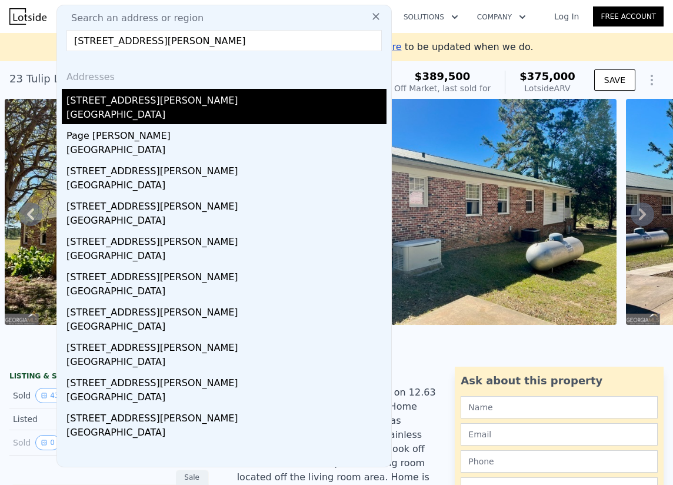
type input "577 page garrett rd"
click at [87, 113] on div "Emanuel County, GA 31049" at bounding box center [227, 116] width 320 height 16
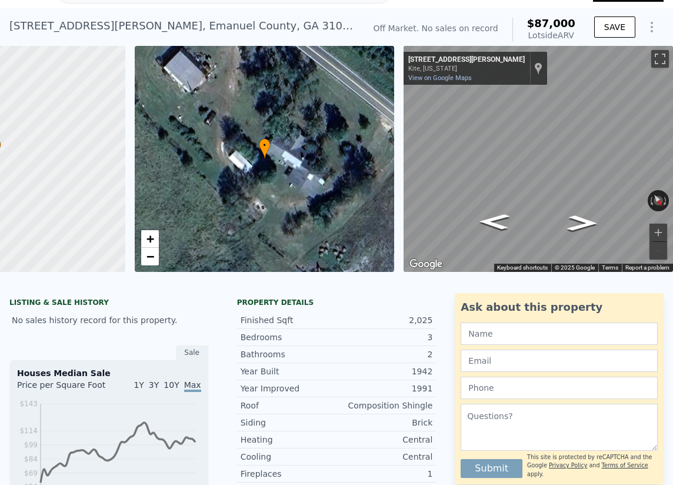
scroll to position [4, 0]
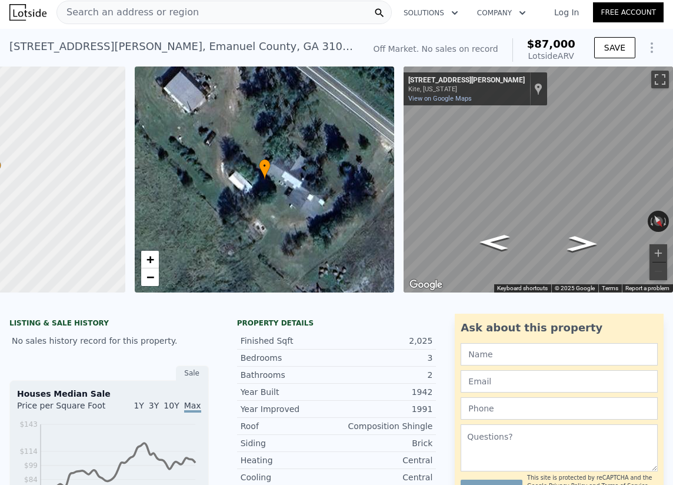
click at [198, 18] on div "Search an address or region" at bounding box center [224, 13] width 335 height 24
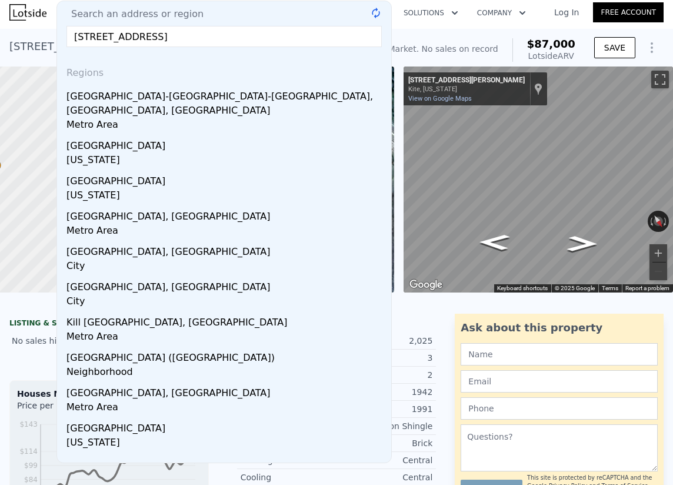
click at [88, 39] on input "312 hill street swainsboro ga" at bounding box center [224, 36] width 315 height 21
click at [262, 46] on input "312 e hill street swainsboro ga" at bounding box center [224, 36] width 315 height 21
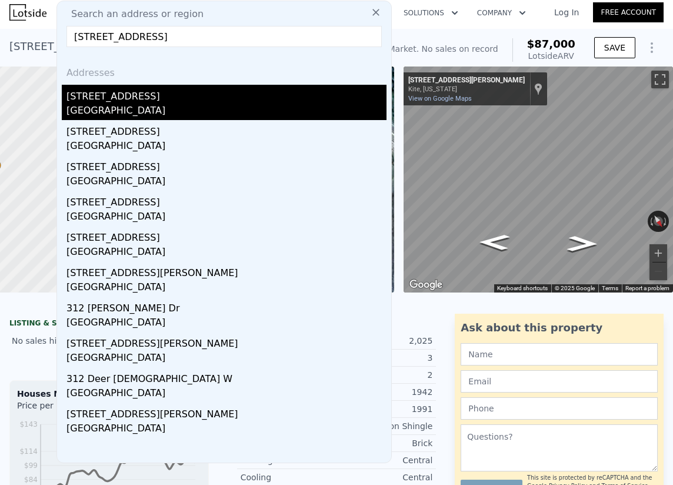
type input "312 e hill street swainsboro ga"
click at [165, 105] on div "[GEOGRAPHIC_DATA]" at bounding box center [227, 112] width 320 height 16
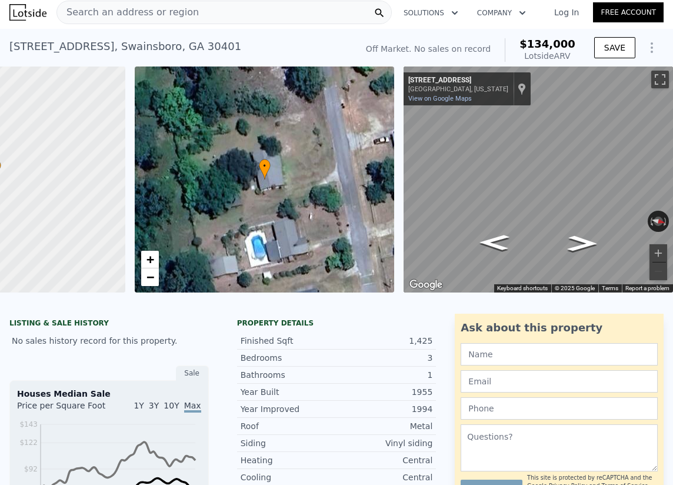
click at [135, 9] on span "Search an address or region" at bounding box center [128, 12] width 142 height 14
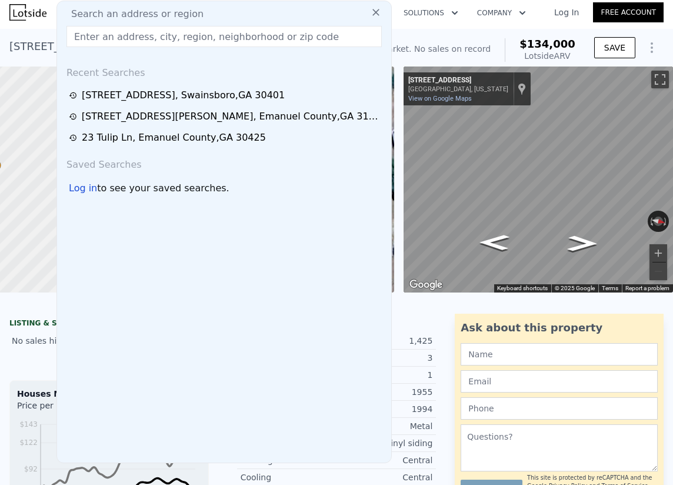
click at [205, 30] on input "text" at bounding box center [224, 36] width 315 height 21
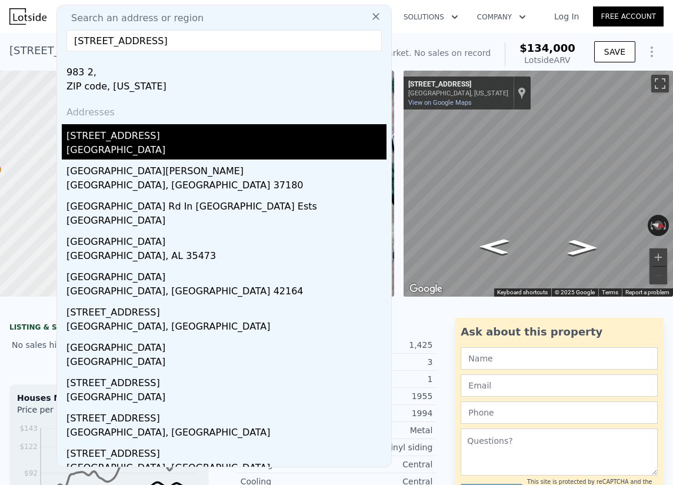
type input "202 union chapel rd"
click at [162, 131] on div "202 Union Chapel Rd" at bounding box center [227, 133] width 320 height 19
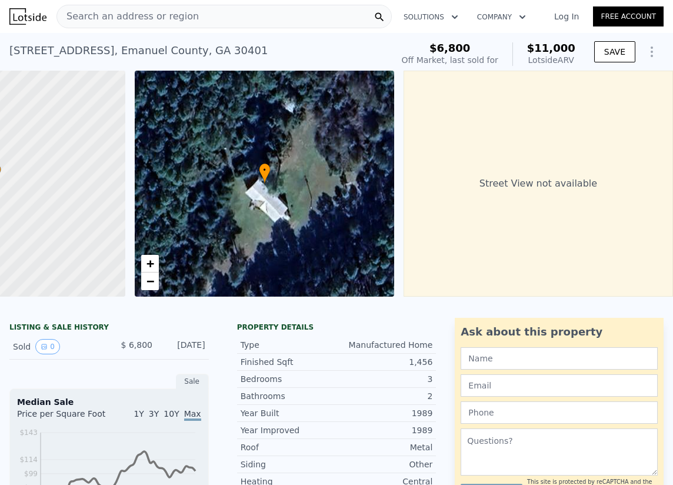
click at [172, 21] on span "Search an address or region" at bounding box center [128, 16] width 142 height 14
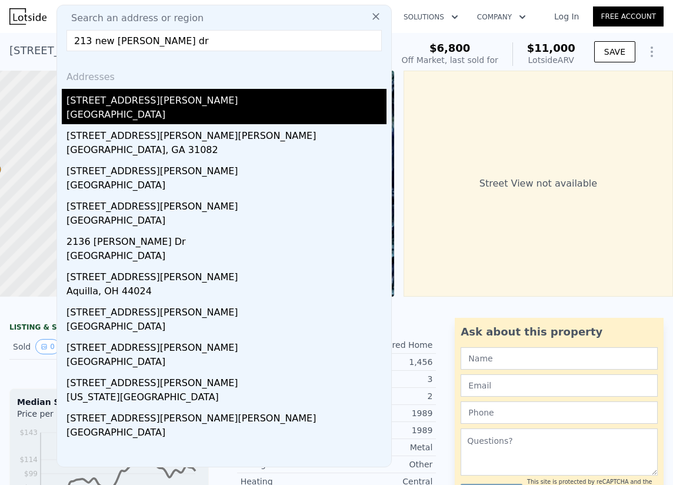
type input "213 new turner dr"
click at [140, 109] on div "[GEOGRAPHIC_DATA]" at bounding box center [227, 116] width 320 height 16
type input "3"
type input "1872"
type input "1980"
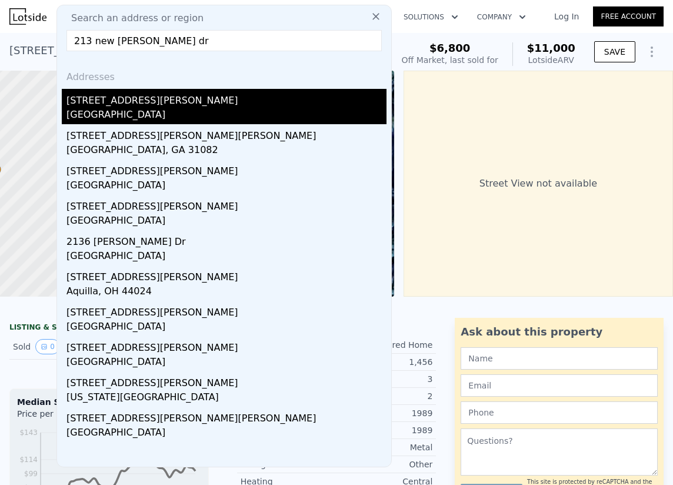
type input "224334"
type input "297514.8"
type input "$ 197,000"
type input "5"
type input "-$ 54,822"
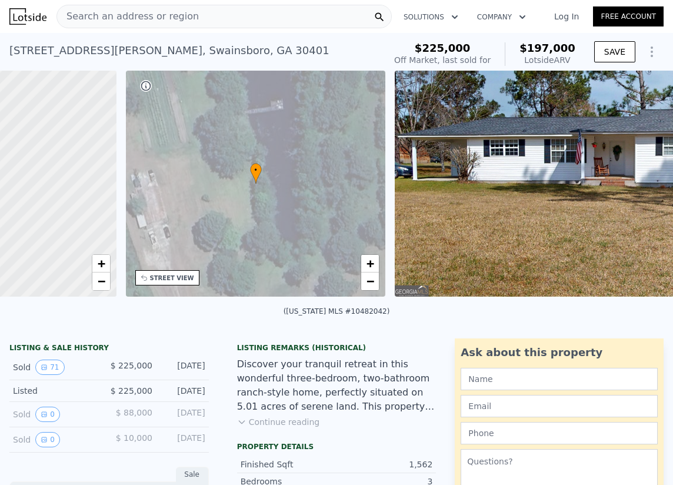
scroll to position [0, 274]
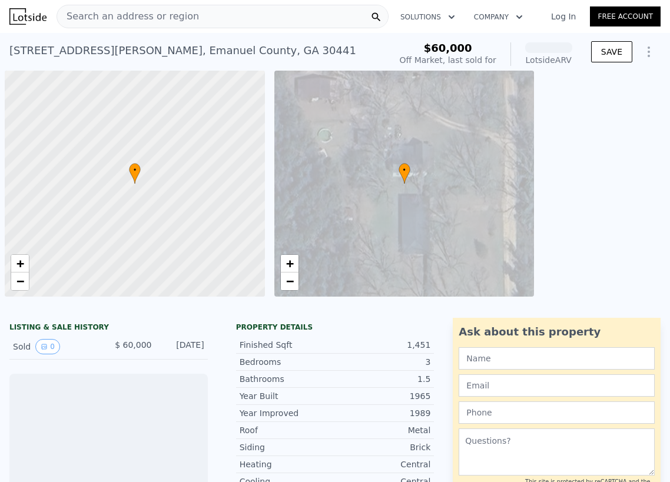
scroll to position [0, 5]
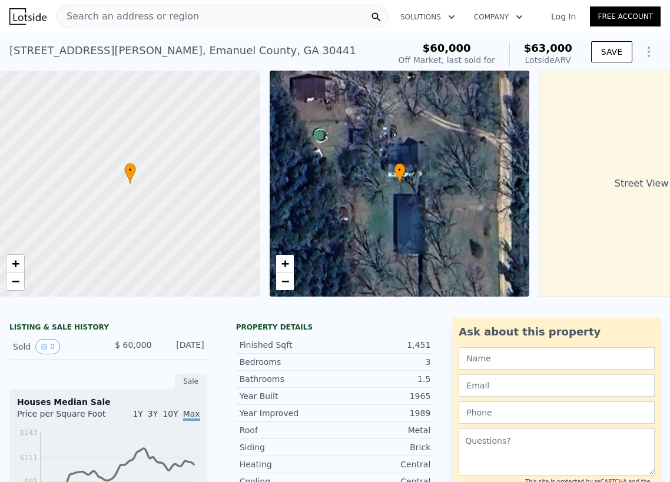
click at [265, 30] on div "Search an address or region Solutions Company Open main menu Log In Free Account" at bounding box center [334, 16] width 651 height 28
click at [262, 25] on div "Search an address or region" at bounding box center [223, 17] width 332 height 24
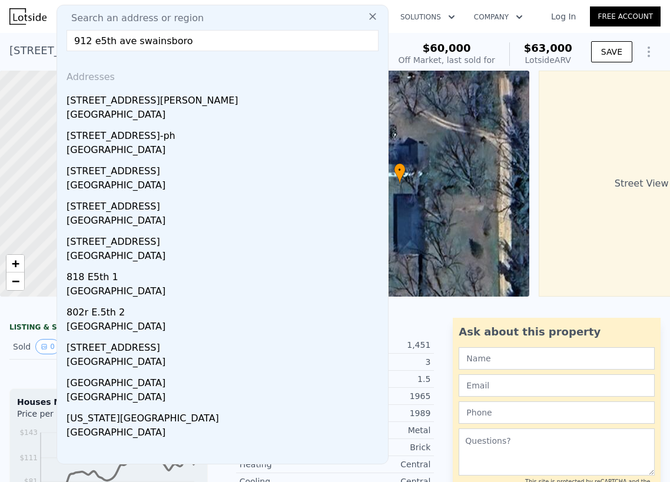
click at [97, 41] on input "912 e5th ave swainsboro" at bounding box center [223, 40] width 312 height 21
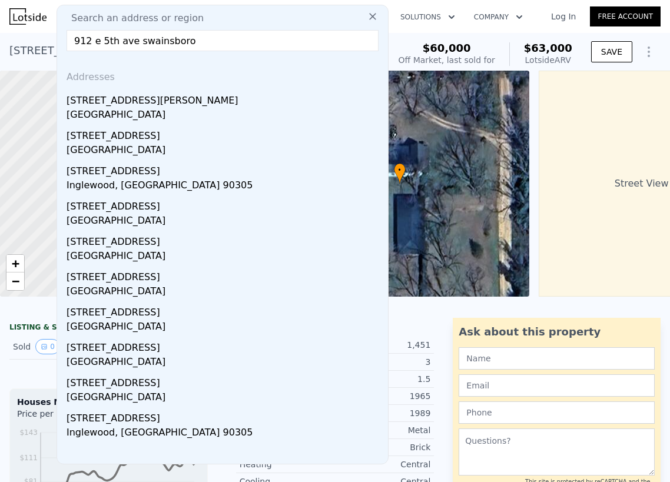
drag, startPoint x: 171, startPoint y: 43, endPoint x: 0, endPoint y: 41, distance: 171.3
type input "o"
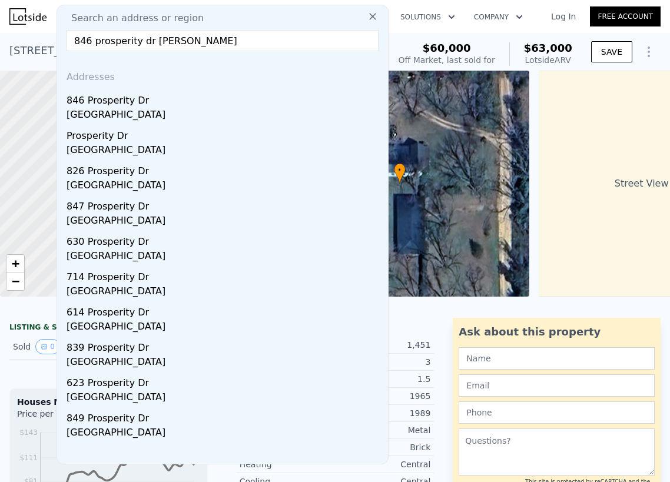
type input "846 prosperity dr swa"
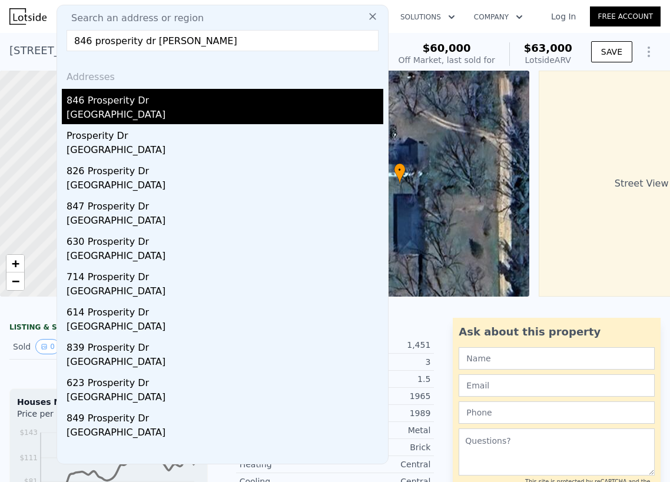
click at [224, 95] on div "846 Prosperity Dr" at bounding box center [225, 98] width 317 height 19
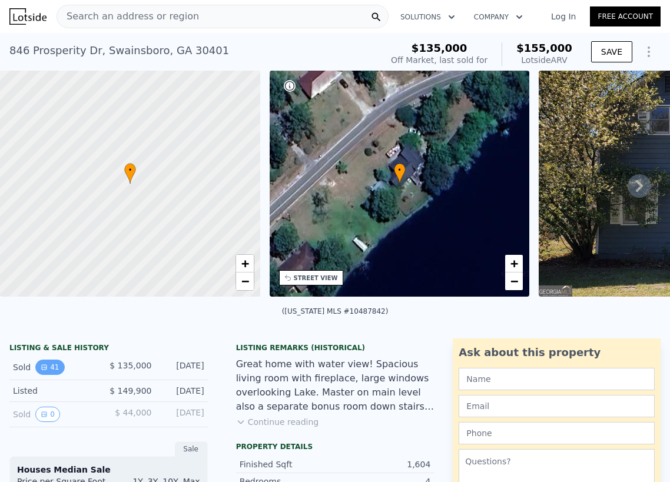
click at [46, 371] on icon "View historical data" at bounding box center [44, 367] width 7 height 7
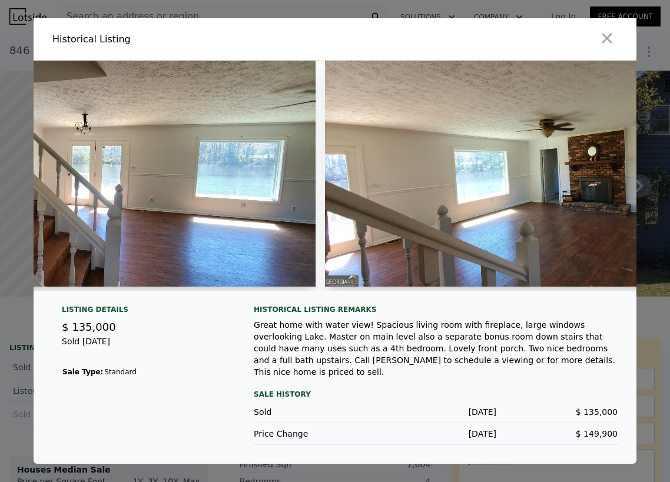
scroll to position [0, 3816]
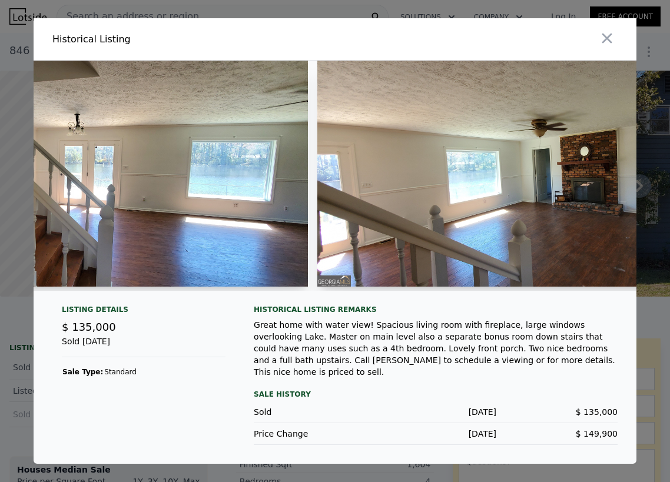
click at [387, 196] on img at bounding box center [555, 174] width 477 height 226
click at [605, 31] on button "button" at bounding box center [606, 38] width 21 height 21
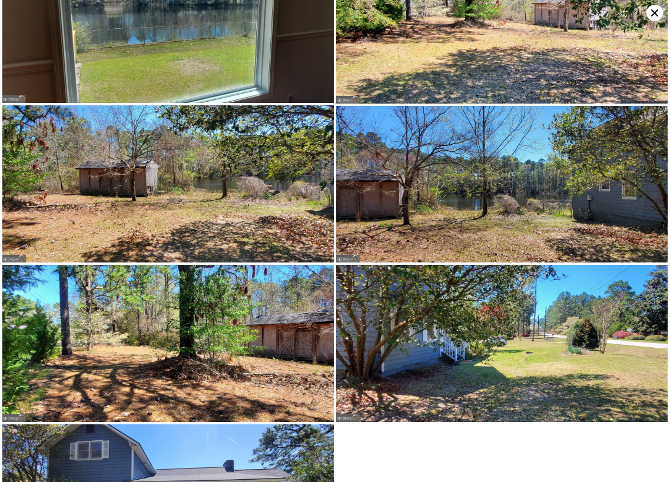
scroll to position [3352, 0]
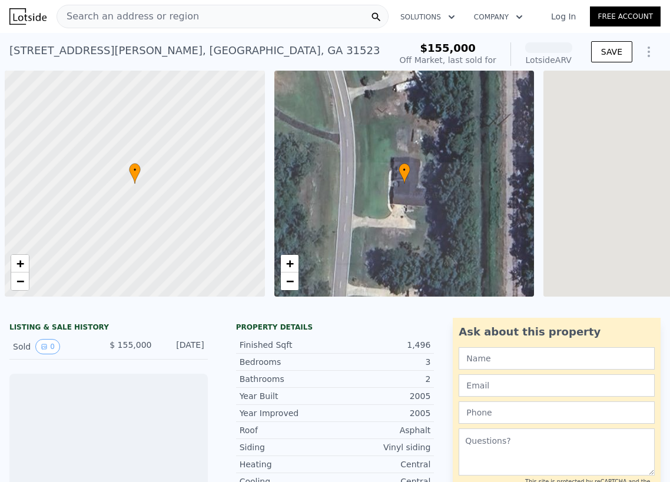
scroll to position [0, 5]
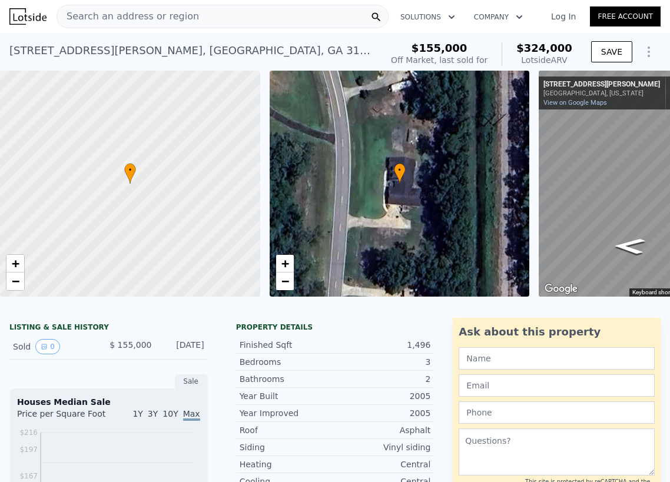
click at [207, 25] on div "Search an address or region" at bounding box center [223, 17] width 332 height 24
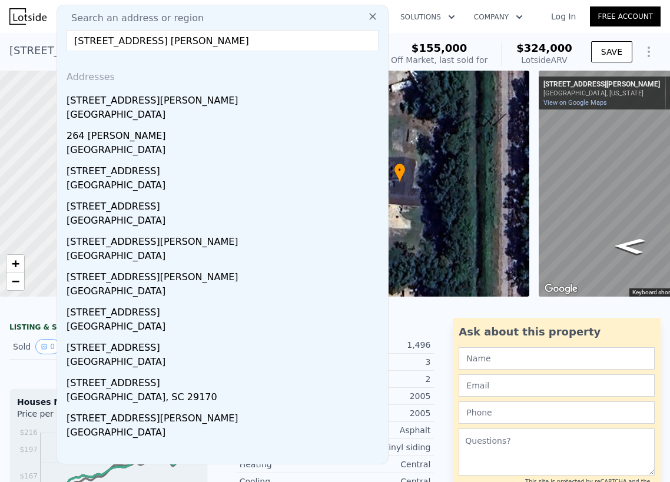
drag, startPoint x: 214, startPoint y: 40, endPoint x: 131, endPoint y: 48, distance: 84.0
click at [131, 48] on input "264 hwy 46 e emanuel" at bounding box center [223, 40] width 312 height 21
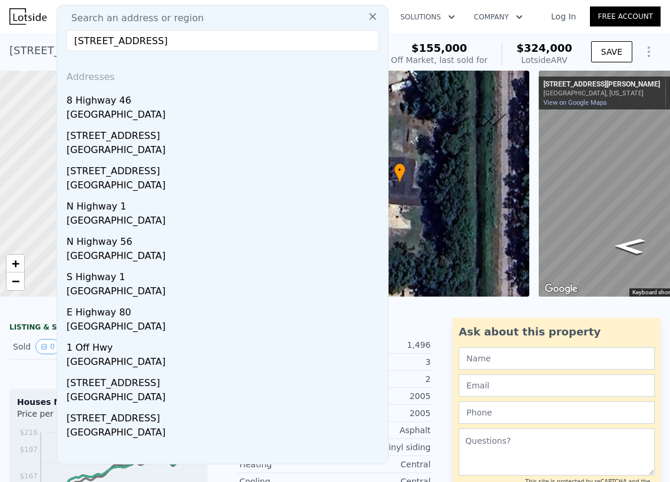
drag, startPoint x: 91, startPoint y: 41, endPoint x: 0, endPoint y: 36, distance: 90.8
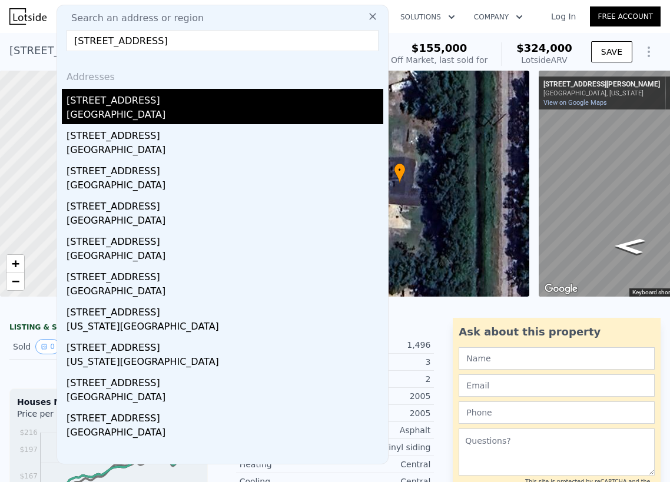
type input "316 4th ave twin city"
click at [151, 120] on div "Twin City, GA 30471" at bounding box center [225, 116] width 317 height 16
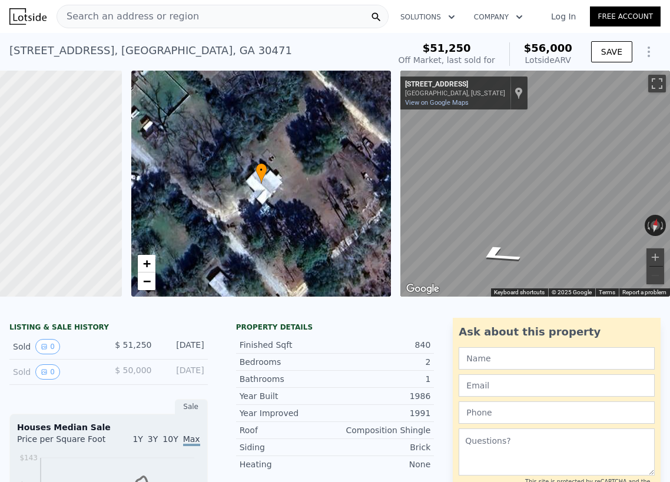
click at [318, 18] on div "Search an address or region" at bounding box center [223, 17] width 332 height 24
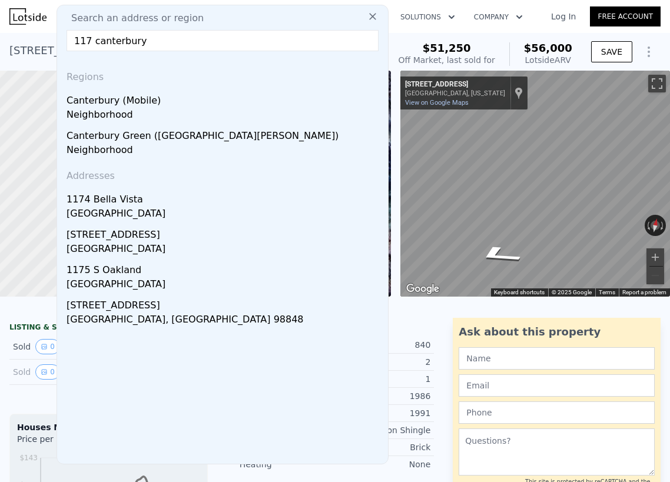
click at [174, 41] on input "117 canterbury" at bounding box center [223, 40] width 312 height 21
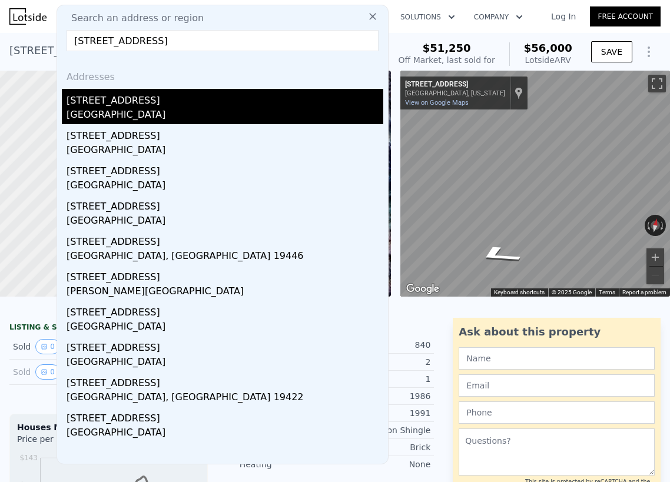
type input "117 canterbury lane swa"
click at [169, 105] on div "117 Canterbury Ln" at bounding box center [225, 98] width 317 height 19
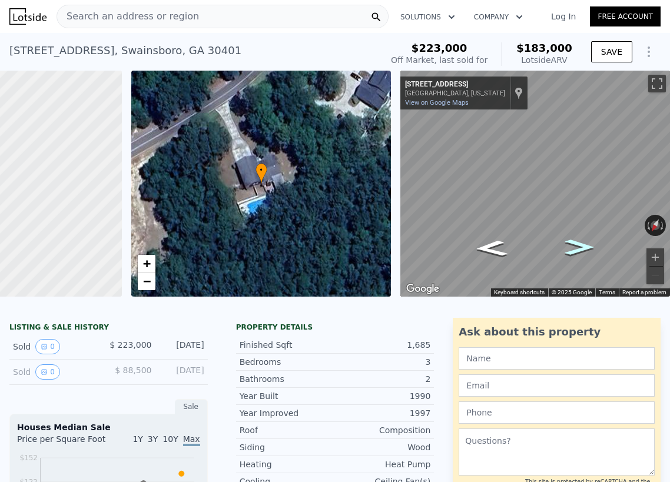
click at [579, 247] on icon "Go Southwest, Canterbury Ln" at bounding box center [580, 247] width 54 height 22
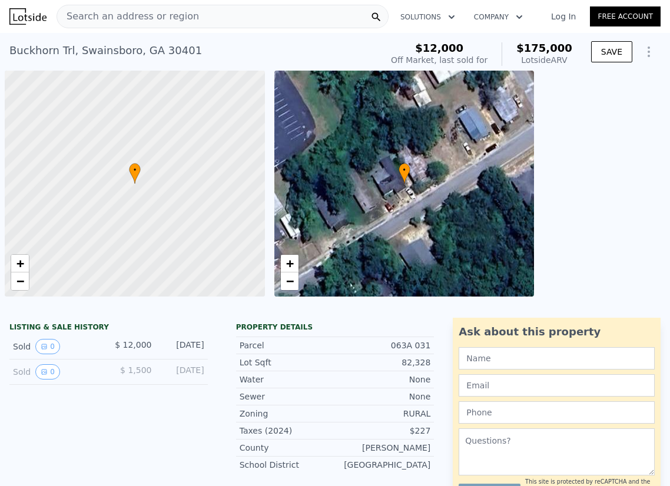
click at [175, 18] on span "Search an address or region" at bounding box center [128, 16] width 142 height 14
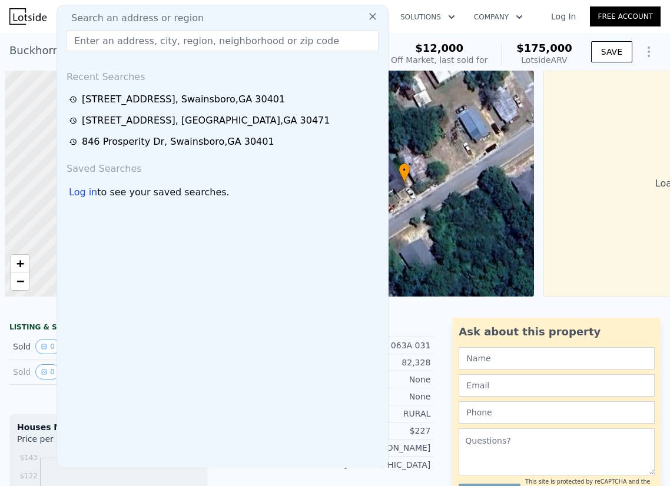
scroll to position [0, 5]
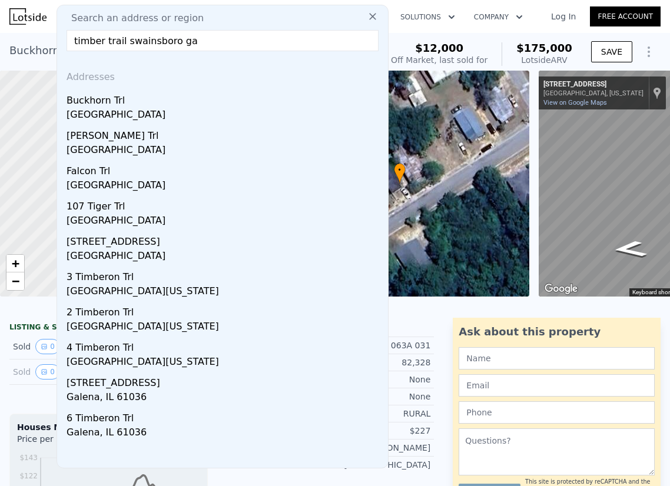
click at [151, 42] on input "timber trail swainsboro ga" at bounding box center [223, 40] width 312 height 21
click at [210, 46] on input "timber trail [GEOGRAPHIC_DATA] ga" at bounding box center [223, 40] width 312 height 21
drag, startPoint x: 148, startPoint y: 48, endPoint x: -5, endPoint y: 2, distance: 159.2
click at [0, 2] on html "Search an address or region Search an address or region timber trail [GEOGRAPHI…" at bounding box center [335, 243] width 670 height 486
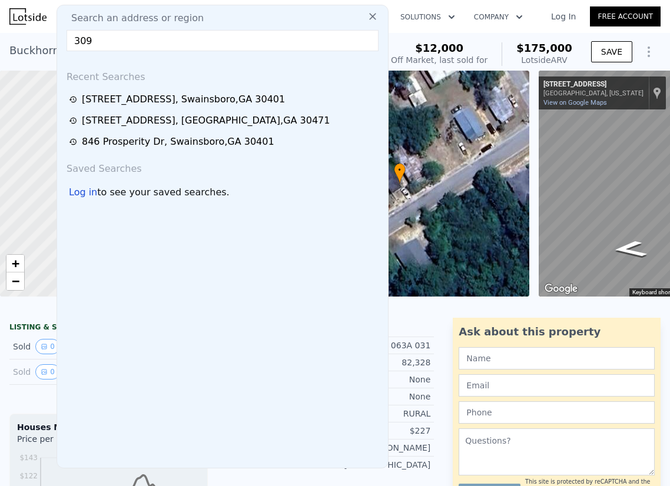
click at [311, 42] on input "309" at bounding box center [223, 40] width 312 height 21
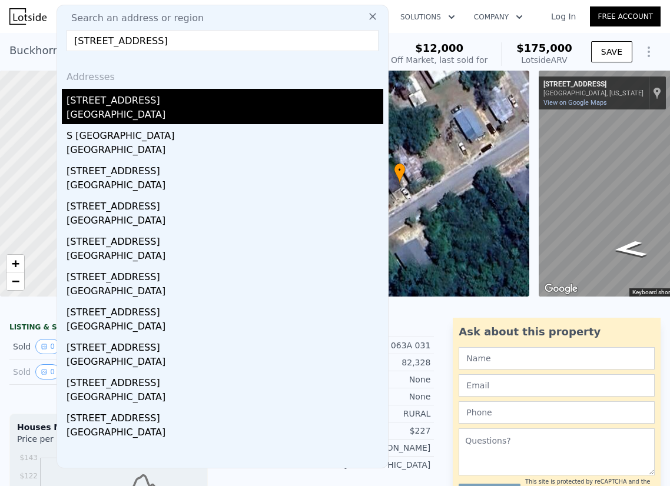
type input "[STREET_ADDRESS]"
click at [193, 111] on div "[GEOGRAPHIC_DATA]" at bounding box center [225, 116] width 317 height 16
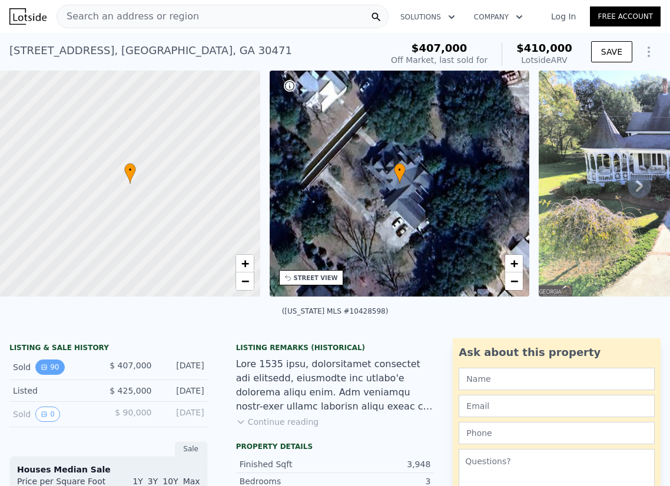
click at [53, 375] on button "90" at bounding box center [49, 367] width 29 height 15
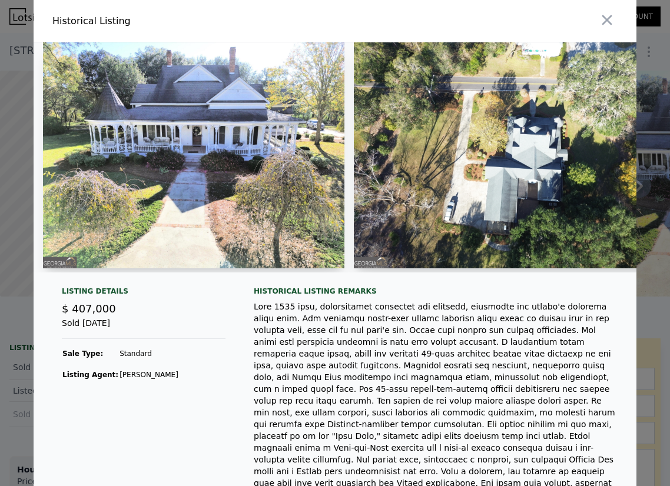
click at [485, 190] on img at bounding box center [504, 155] width 301 height 226
click at [271, 188] on img at bounding box center [193, 155] width 301 height 226
click at [603, 22] on icon "button" at bounding box center [607, 20] width 16 height 16
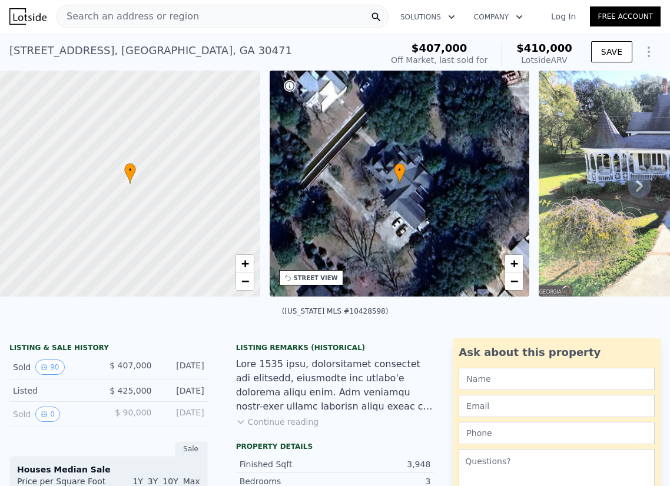
click at [450, 211] on div "• + −" at bounding box center [400, 184] width 260 height 226
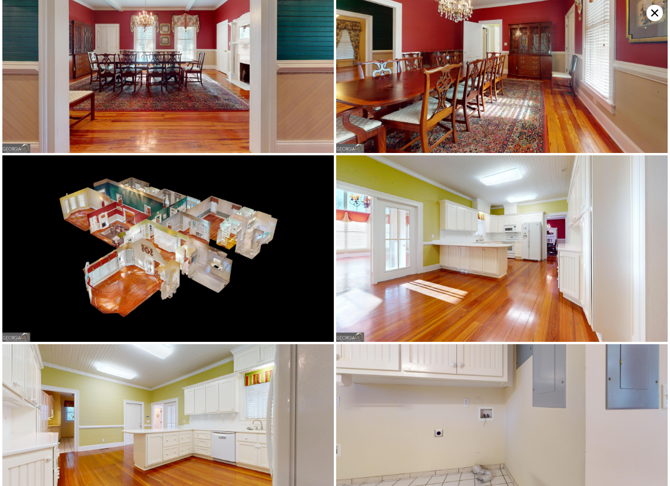
scroll to position [6206, 0]
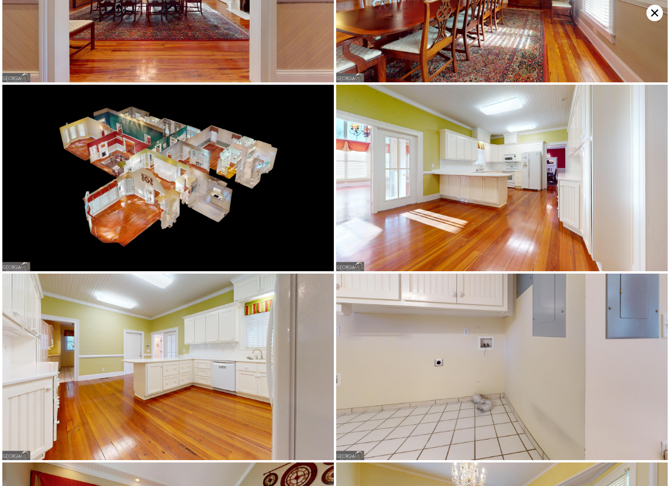
click at [121, 105] on img at bounding box center [167, 178] width 331 height 187
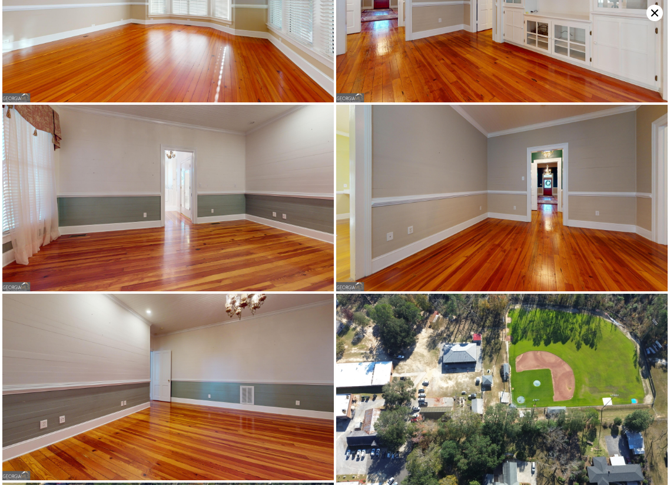
scroll to position [7323, 0]
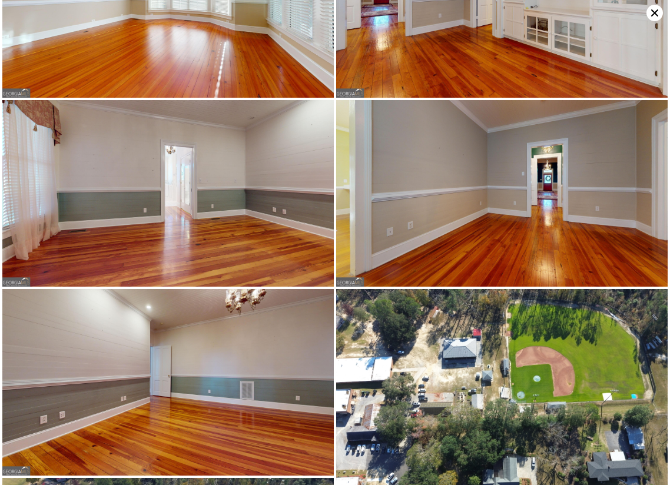
click at [510, 379] on img at bounding box center [501, 413] width 331 height 248
click at [507, 289] on img at bounding box center [501, 413] width 331 height 248
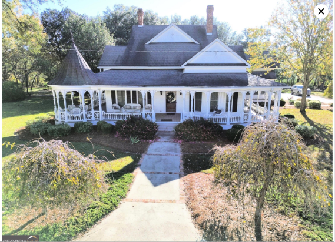
scroll to position [0, 5]
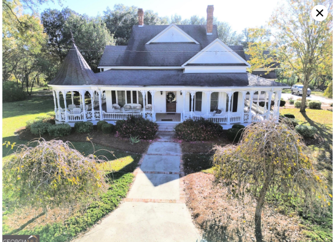
drag, startPoint x: 652, startPoint y: 16, endPoint x: 222, endPoint y: 143, distance: 447.9
click at [222, 143] on img at bounding box center [167, 124] width 330 height 248
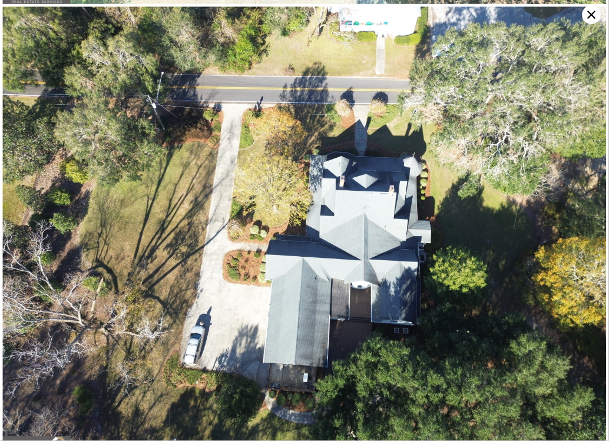
scroll to position [0, 0]
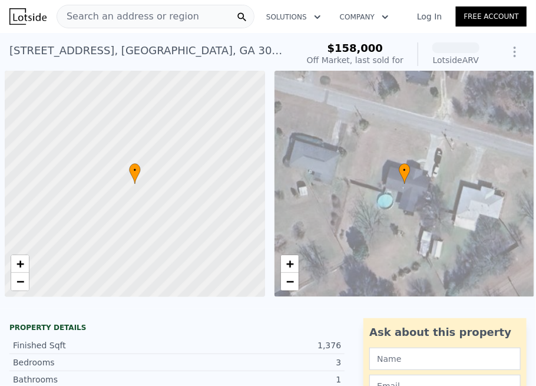
scroll to position [0, 5]
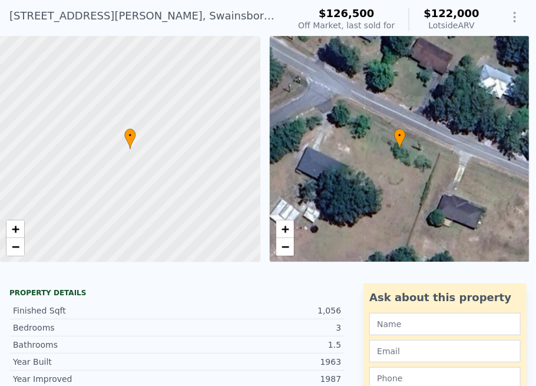
scroll to position [4, 0]
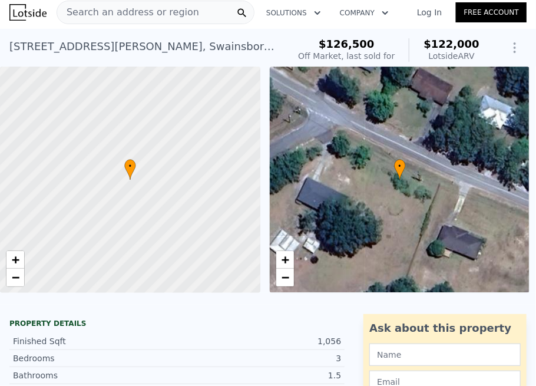
click at [172, 7] on span "Search an address or region" at bounding box center [128, 12] width 142 height 14
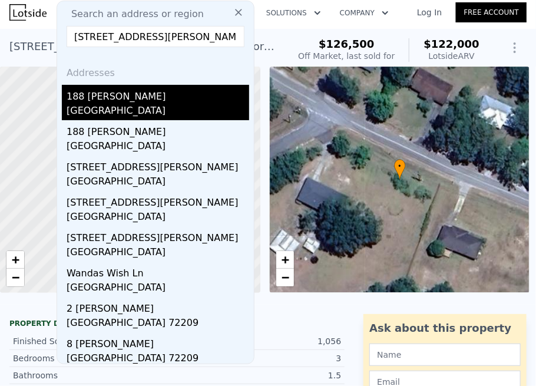
type input "[STREET_ADDRESS][PERSON_NAME]"
click at [108, 99] on div "188 [PERSON_NAME]" at bounding box center [158, 94] width 182 height 19
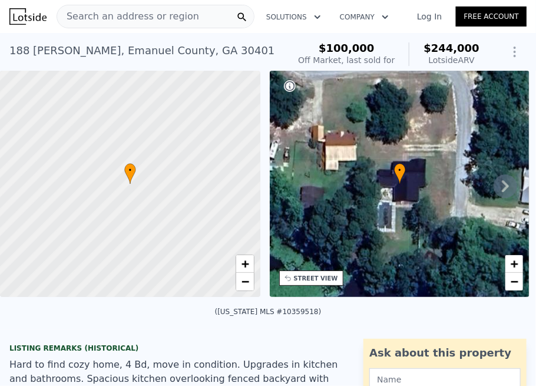
click at [109, 14] on span "Search an address or region" at bounding box center [128, 16] width 142 height 14
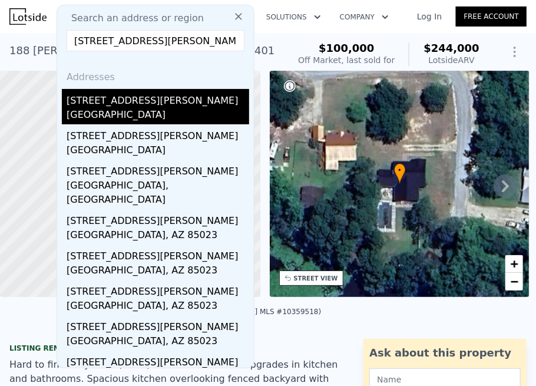
type input "[STREET_ADDRESS][PERSON_NAME]"
click at [109, 117] on div "[GEOGRAPHIC_DATA]" at bounding box center [158, 116] width 182 height 16
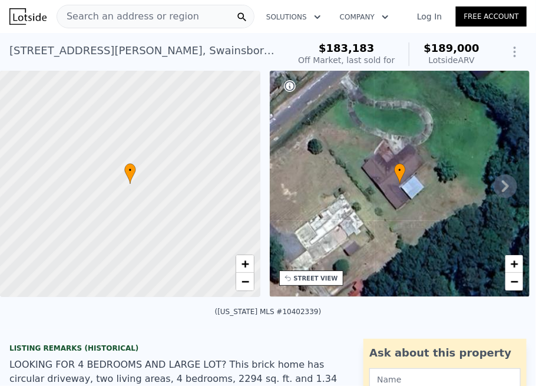
click at [109, 16] on span "Search an address or region" at bounding box center [128, 16] width 142 height 14
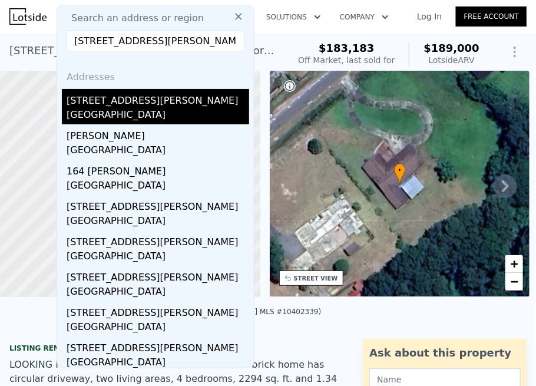
type input "[STREET_ADDRESS][PERSON_NAME][PERSON_NAME]"
click at [181, 108] on div "[GEOGRAPHIC_DATA]" at bounding box center [158, 116] width 182 height 16
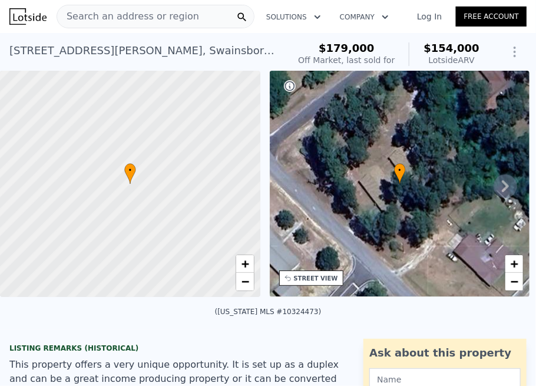
click at [161, 34] on div "[STREET_ADDRESS][PERSON_NAME] Sold [DATE] for $179k (~ARV $154k ) $179,000 Off …" at bounding box center [268, 52] width 536 height 38
click at [161, 19] on span "Search an address or region" at bounding box center [128, 16] width 142 height 14
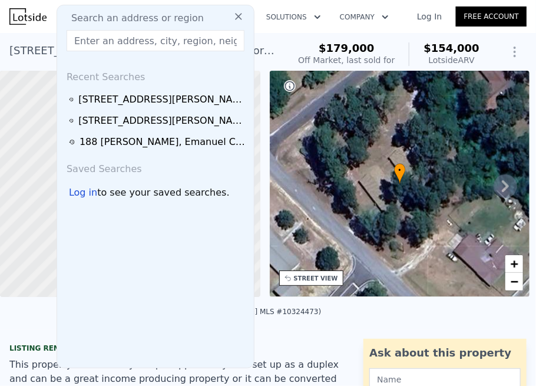
click at [205, 40] on input "text" at bounding box center [156, 40] width 178 height 21
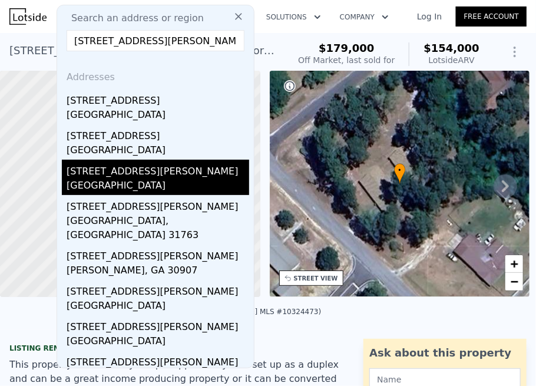
type input "[STREET_ADDRESS][PERSON_NAME]"
click at [123, 169] on div "[STREET_ADDRESS][PERSON_NAME]" at bounding box center [158, 168] width 182 height 19
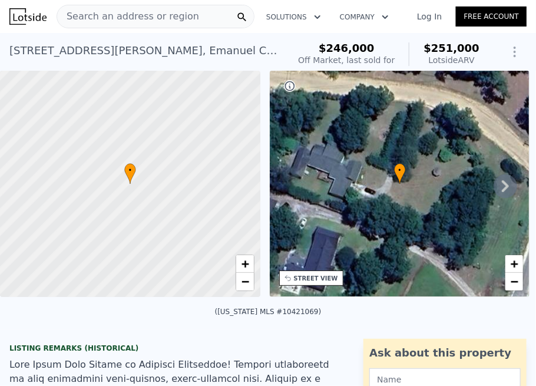
click at [502, 189] on icon at bounding box center [505, 186] width 24 height 24
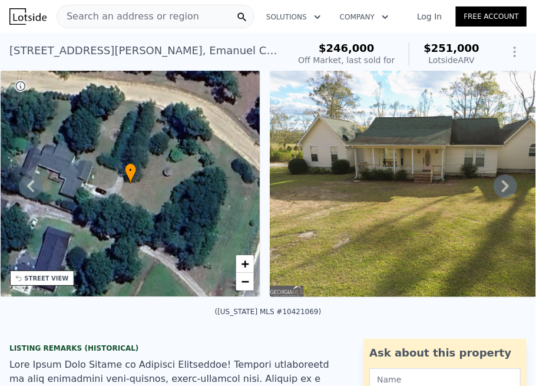
click at [500, 195] on icon at bounding box center [505, 186] width 24 height 24
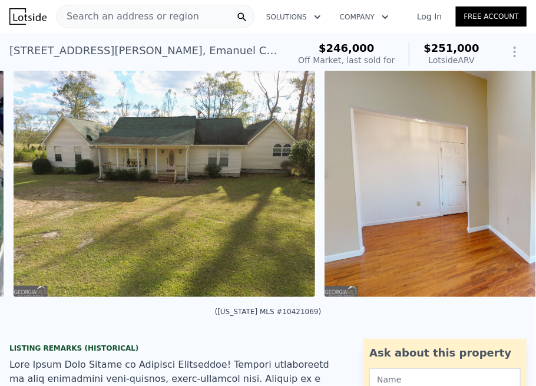
scroll to position [0, 539]
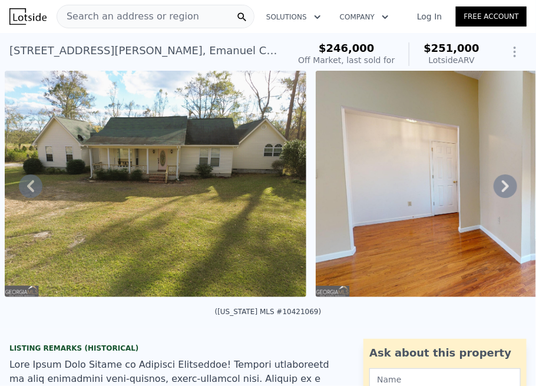
click at [499, 195] on icon at bounding box center [505, 186] width 24 height 24
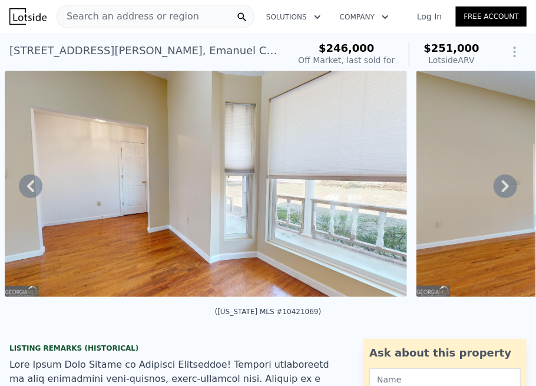
click at [499, 195] on icon at bounding box center [505, 186] width 24 height 24
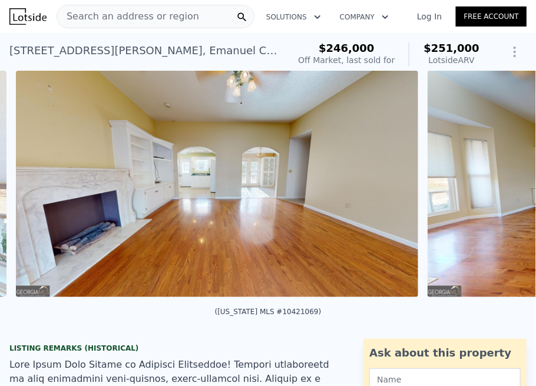
scroll to position [0, 1671]
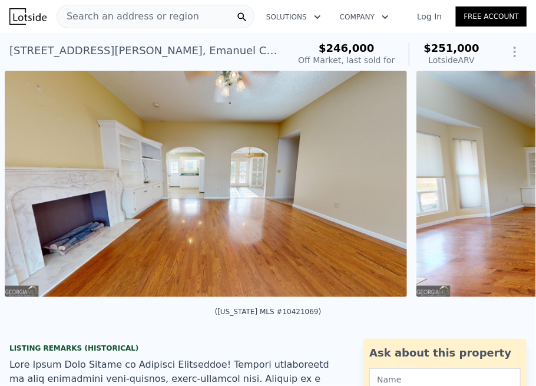
click at [499, 195] on div "• + − • + − STREET VIEW ← Move left → Move right ↑ Move up ↓ Move down + Zoom i…" at bounding box center [268, 186] width 536 height 230
click at [499, 195] on icon at bounding box center [505, 186] width 24 height 24
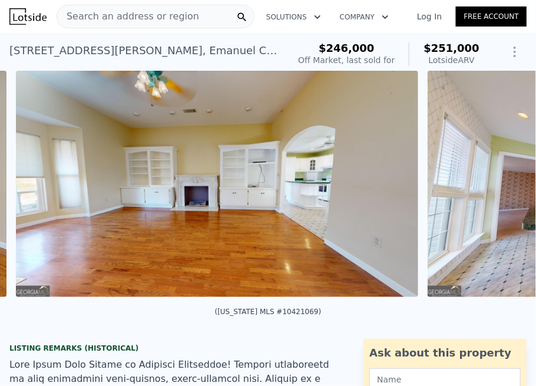
scroll to position [0, 2083]
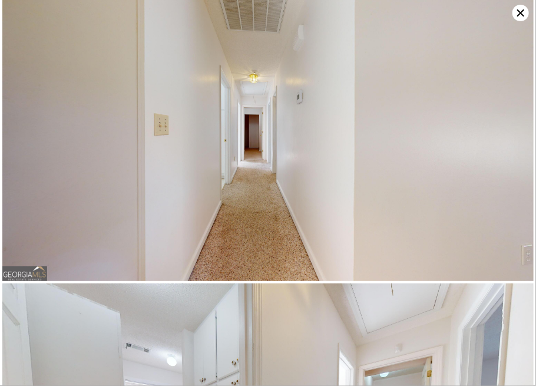
scroll to position [4554, 0]
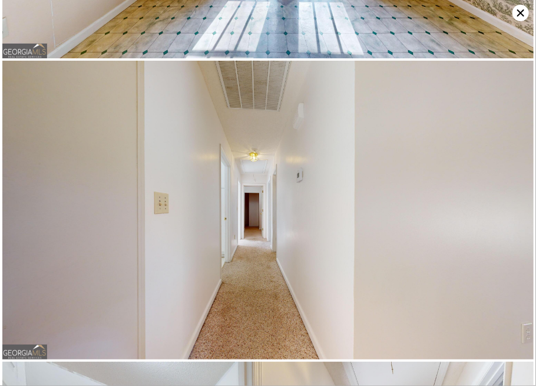
click at [520, 16] on icon at bounding box center [520, 13] width 16 height 16
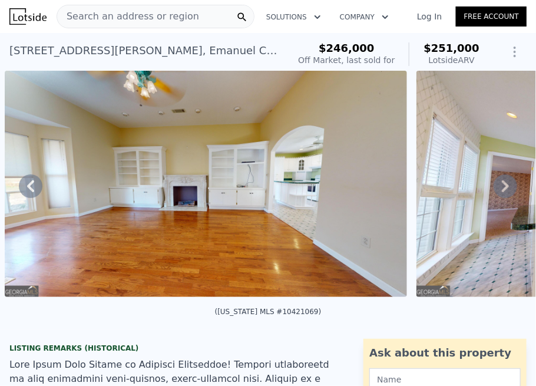
click at [77, 15] on span "Search an address or region" at bounding box center [128, 16] width 142 height 14
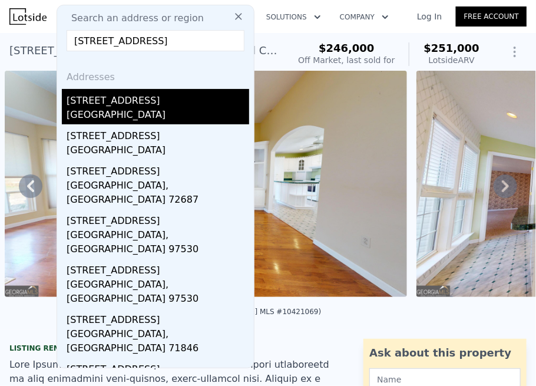
type input "[STREET_ADDRESS]"
click at [113, 104] on div "[STREET_ADDRESS]" at bounding box center [158, 98] width 182 height 19
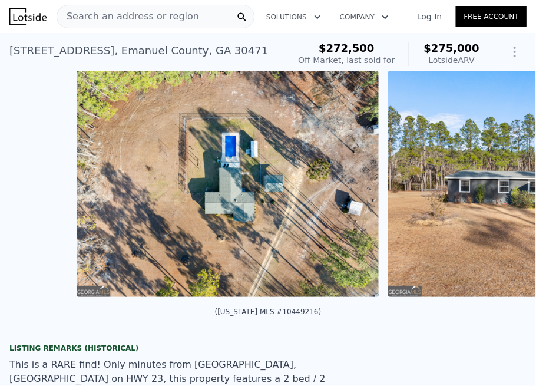
scroll to position [0, 2154]
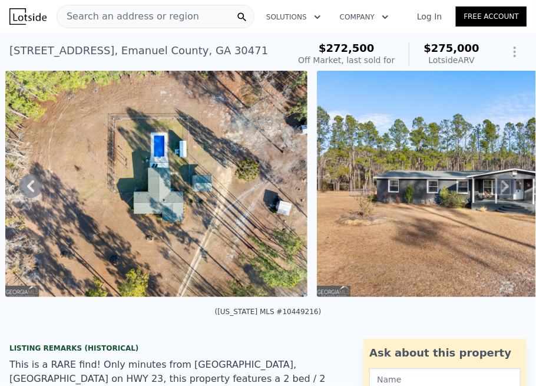
click at [496, 191] on icon at bounding box center [505, 186] width 24 height 24
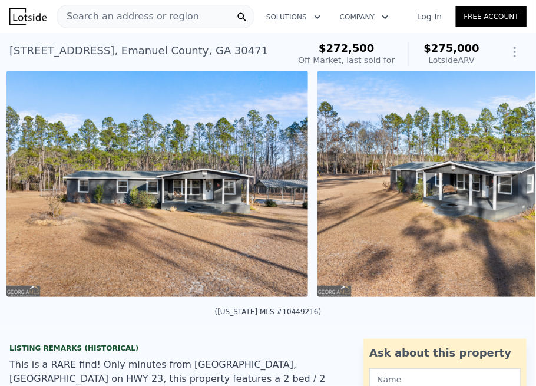
scroll to position [0, 2465]
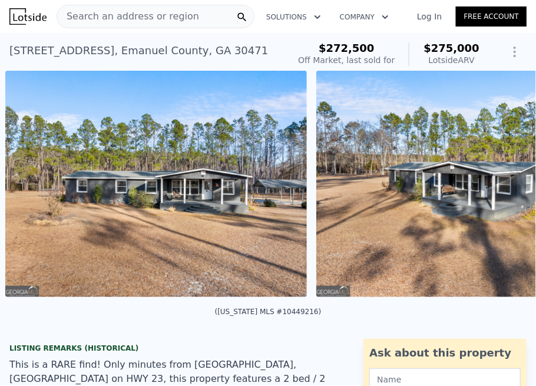
click at [496, 191] on div "• + − • + − STREET VIEW ← Move left → Move right ↑ Move up ↓ Move down + Zoom i…" at bounding box center [268, 186] width 536 height 230
click at [495, 187] on icon at bounding box center [505, 186] width 24 height 24
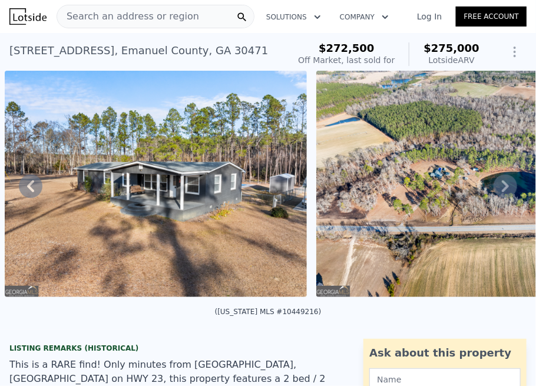
click at [495, 187] on icon at bounding box center [505, 186] width 24 height 24
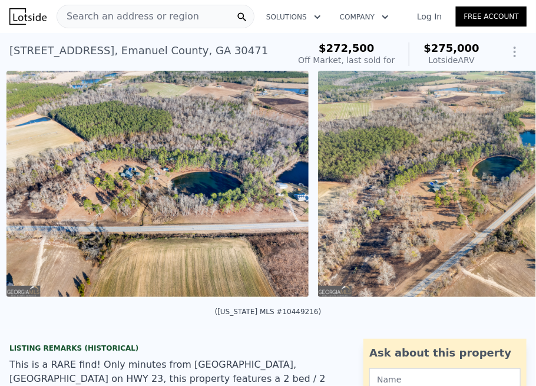
scroll to position [0, 3088]
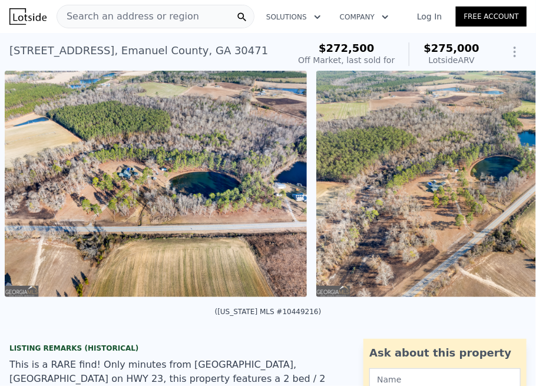
click at [176, 191] on img at bounding box center [156, 184] width 302 height 226
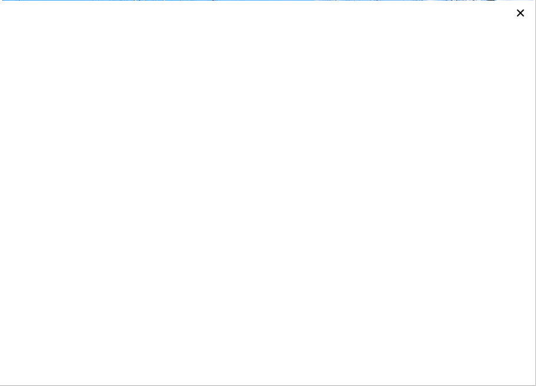
scroll to position [18888, 0]
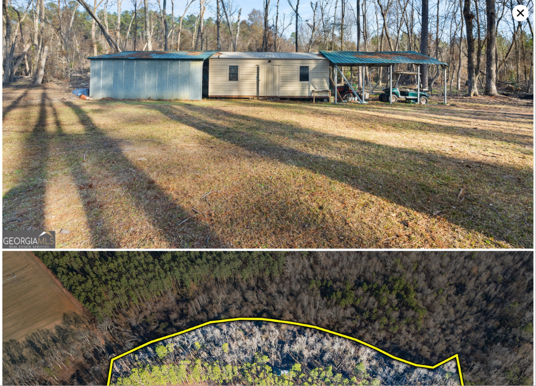
click at [528, 8] on div at bounding box center [268, 193] width 536 height 386
click at [522, 13] on icon at bounding box center [520, 13] width 16 height 16
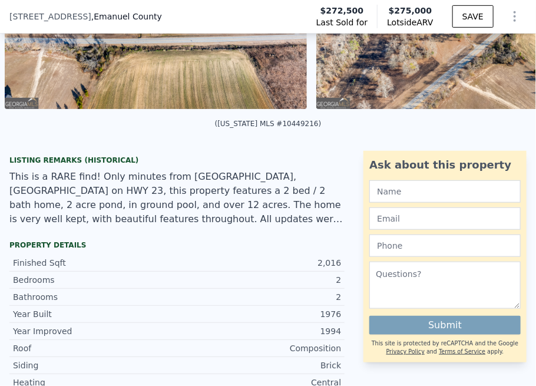
scroll to position [4, 0]
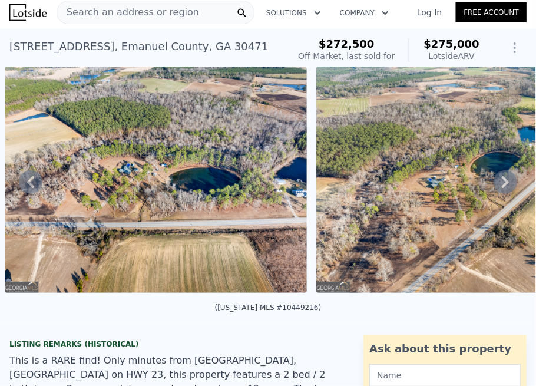
click at [478, 201] on img at bounding box center [467, 180] width 302 height 226
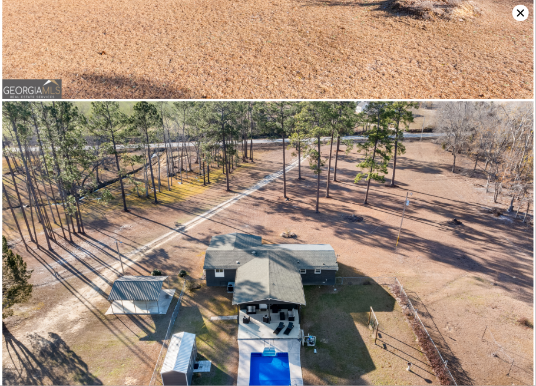
scroll to position [4872, 0]
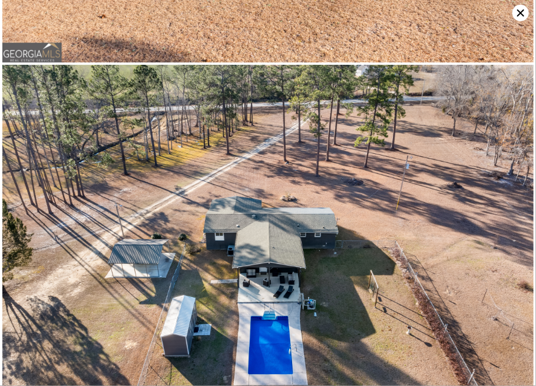
type input "0"
type input "3"
type input "1864"
type input "3432"
type input "15681.6"
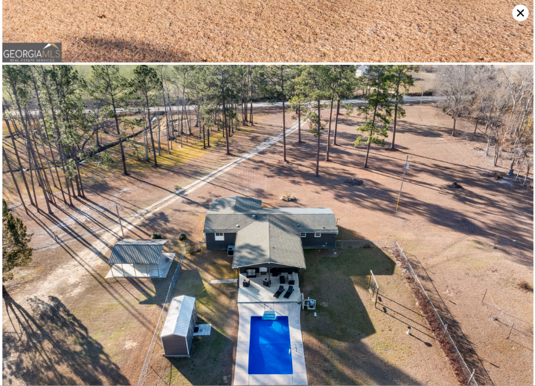
type input "44866.8"
type input "$ 251,000"
type input "4"
type input "-$ 32,340"
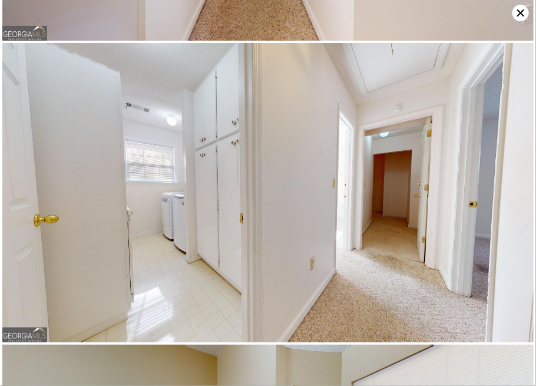
scroll to position [3960, 0]
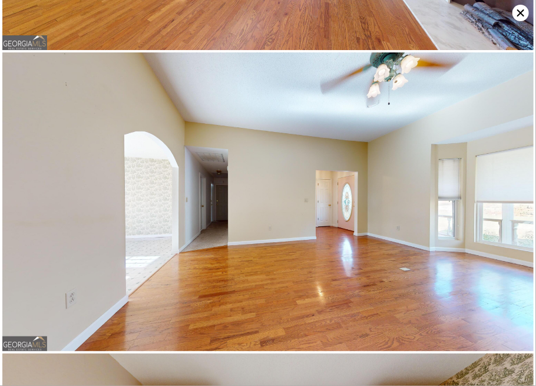
click at [519, 14] on icon at bounding box center [520, 12] width 7 height 7
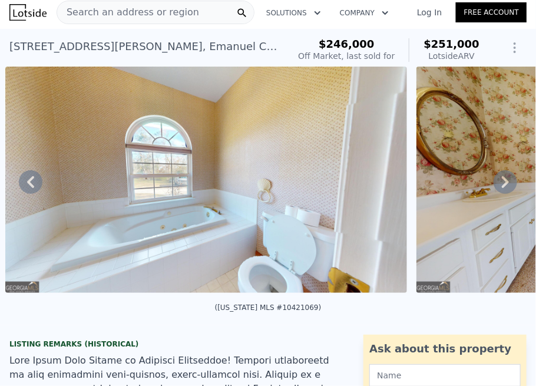
click at [105, 14] on span "Search an address or region" at bounding box center [128, 12] width 142 height 14
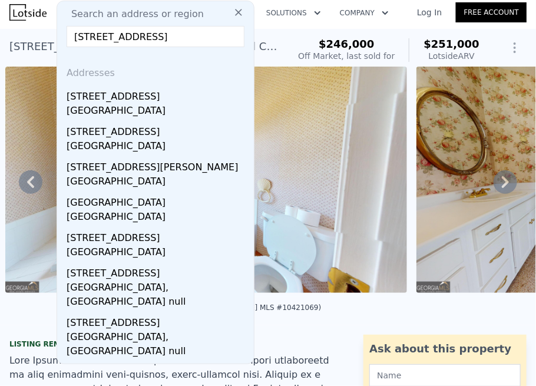
type input "[STREET_ADDRESS]"
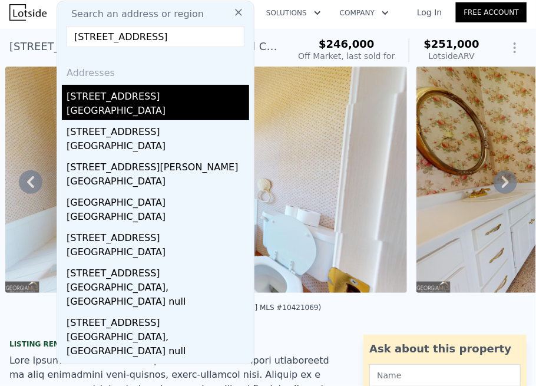
click at [118, 96] on div "[STREET_ADDRESS]" at bounding box center [158, 94] width 182 height 19
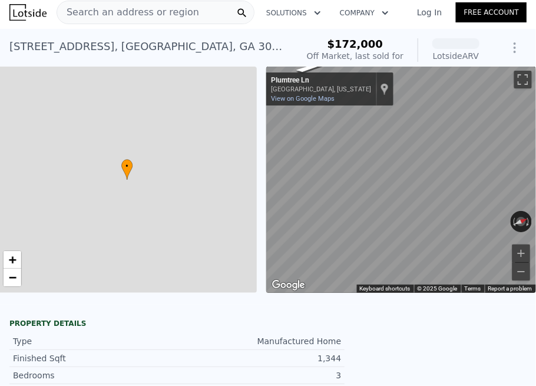
scroll to position [0, 284]
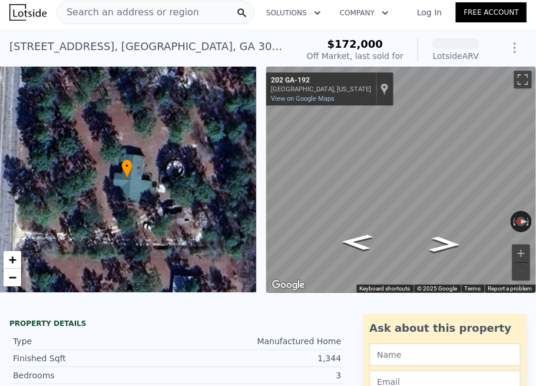
click at [107, 12] on span "Search an address or region" at bounding box center [128, 12] width 142 height 14
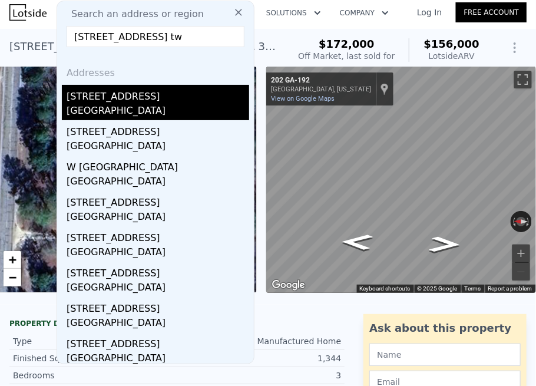
type input "[STREET_ADDRESS] tw"
click at [144, 107] on div "[GEOGRAPHIC_DATA]" at bounding box center [158, 112] width 182 height 16
